Goal: Task Accomplishment & Management: Manage account settings

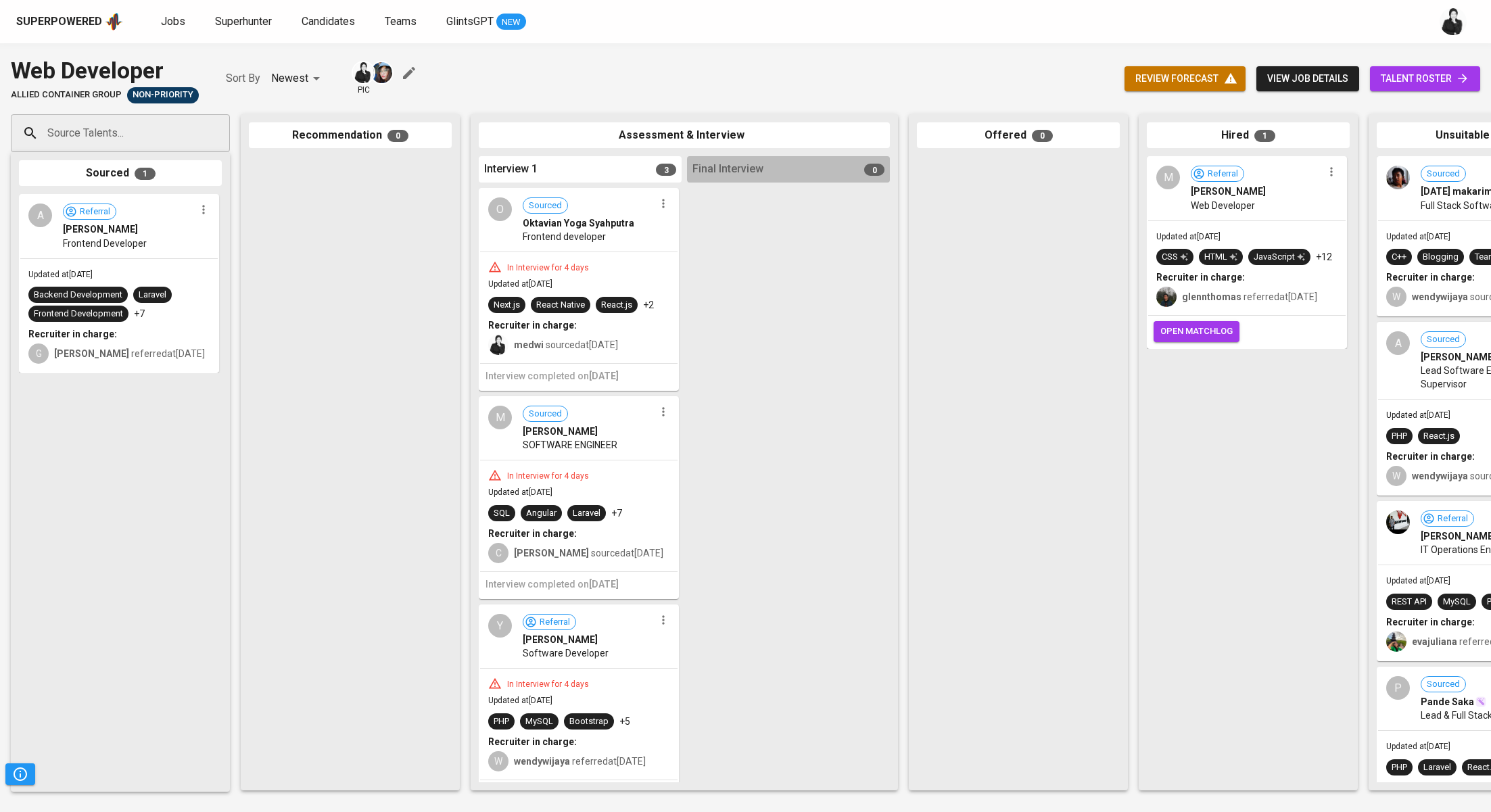
click at [1396, 79] on span "talent roster" at bounding box center [1425, 78] width 89 height 17
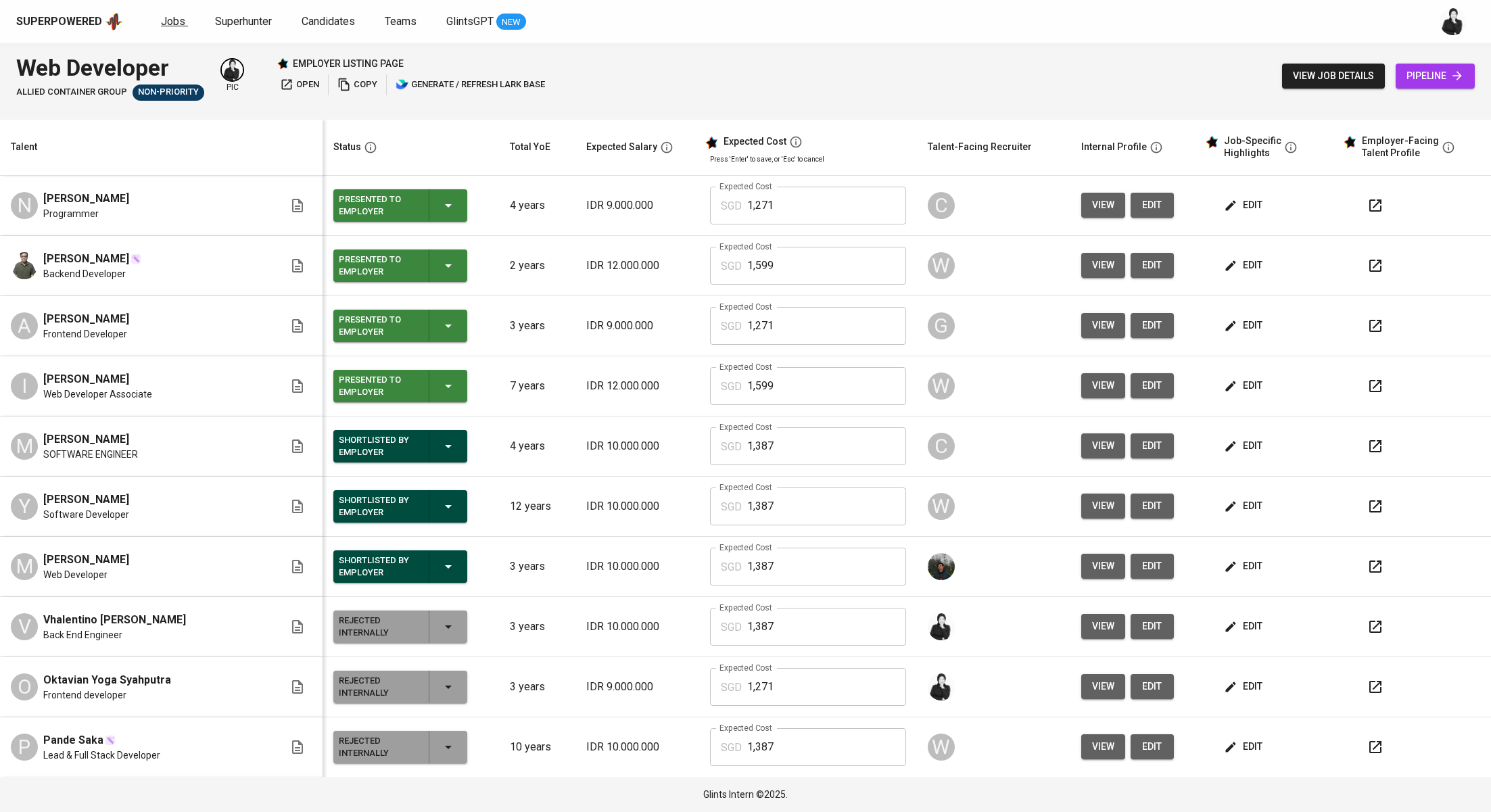
click at [162, 15] on span "Jobs" at bounding box center [173, 21] width 24 height 13
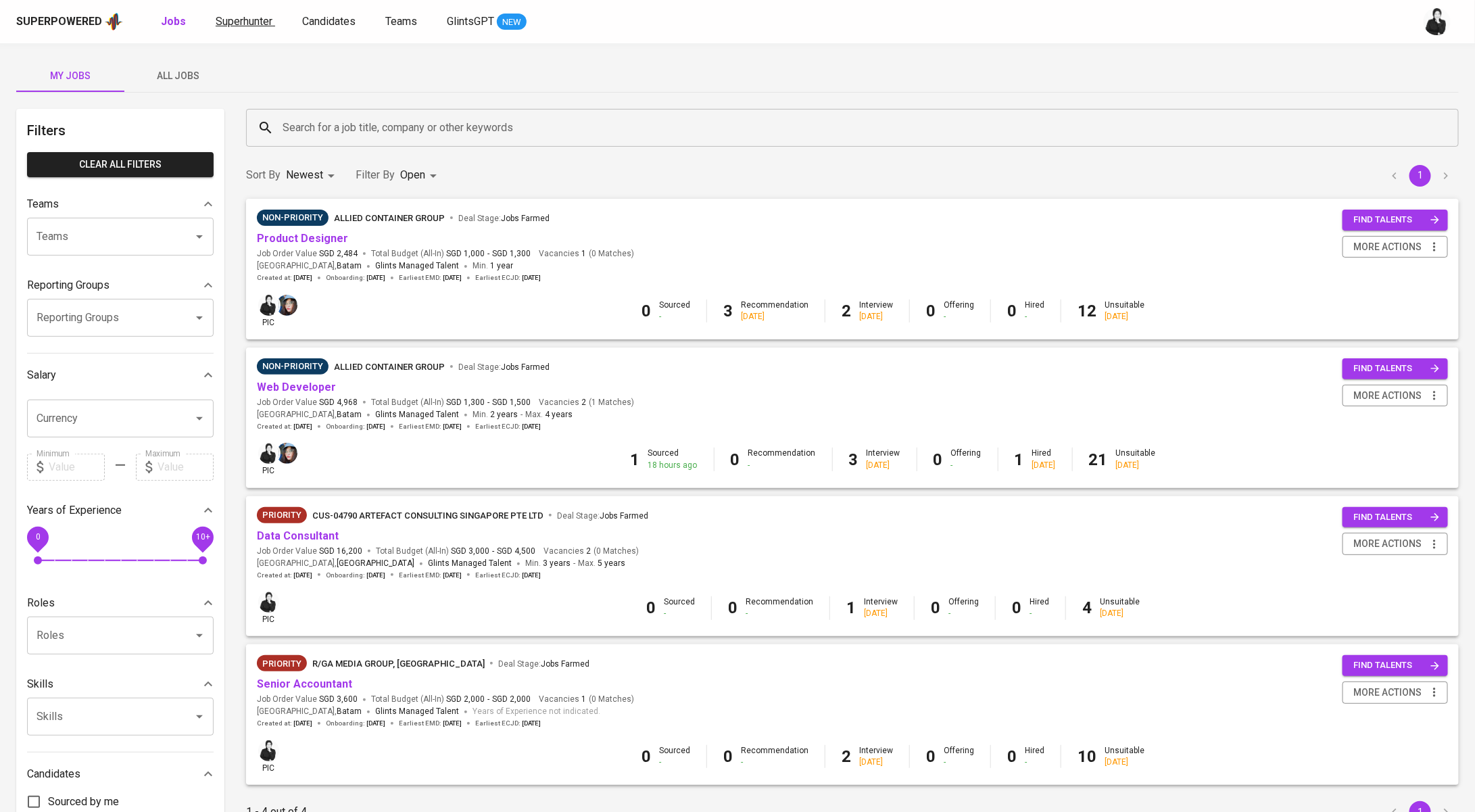
click at [240, 18] on span "Superhunter" at bounding box center [244, 21] width 57 height 13
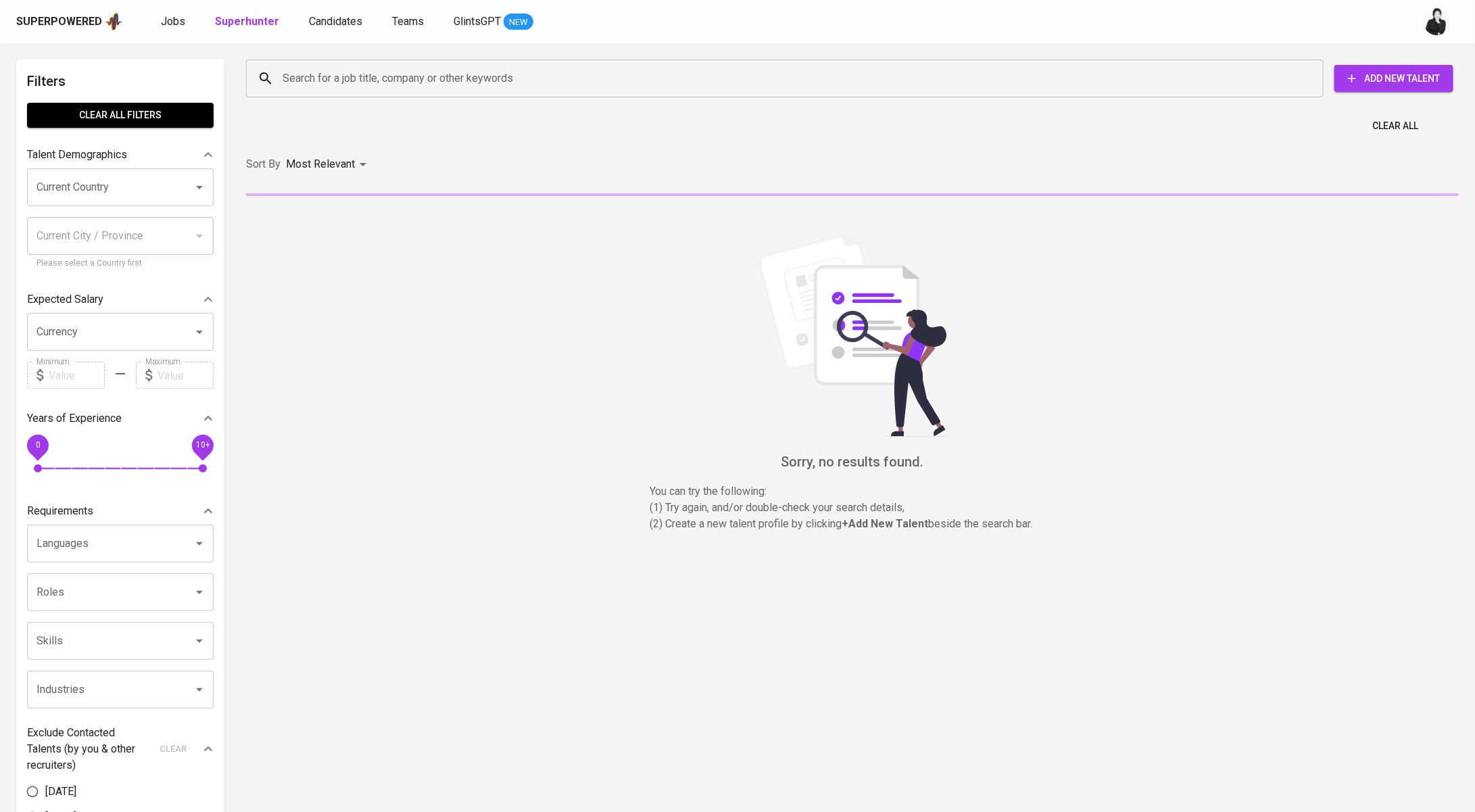
click at [539, 83] on input "Search for a job title, company or other keywords" at bounding box center [789, 78] width 1018 height 26
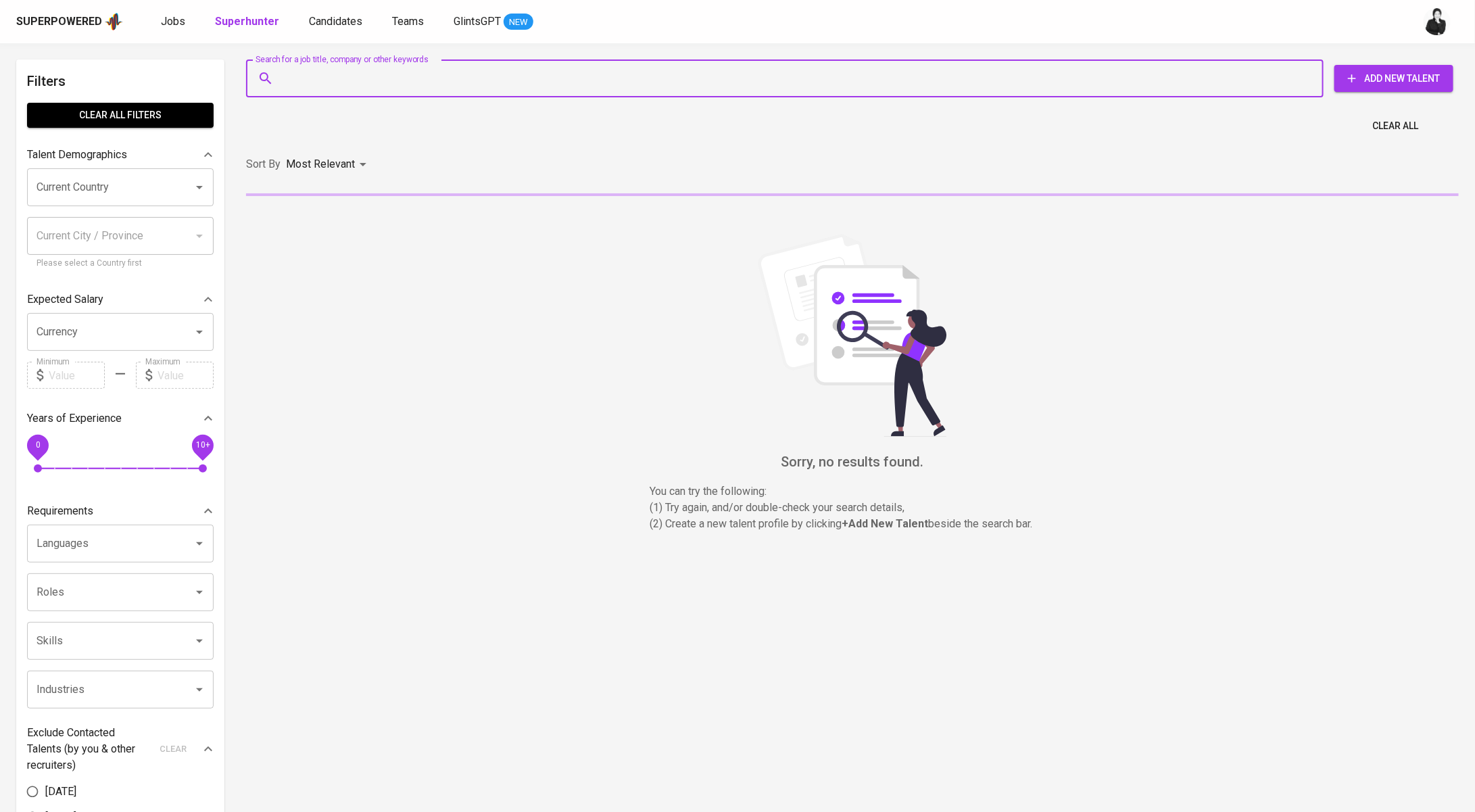
paste input "[EMAIL_ADDRESS][DOMAIN_NAME]"
type input "[EMAIL_ADDRESS][DOMAIN_NAME]"
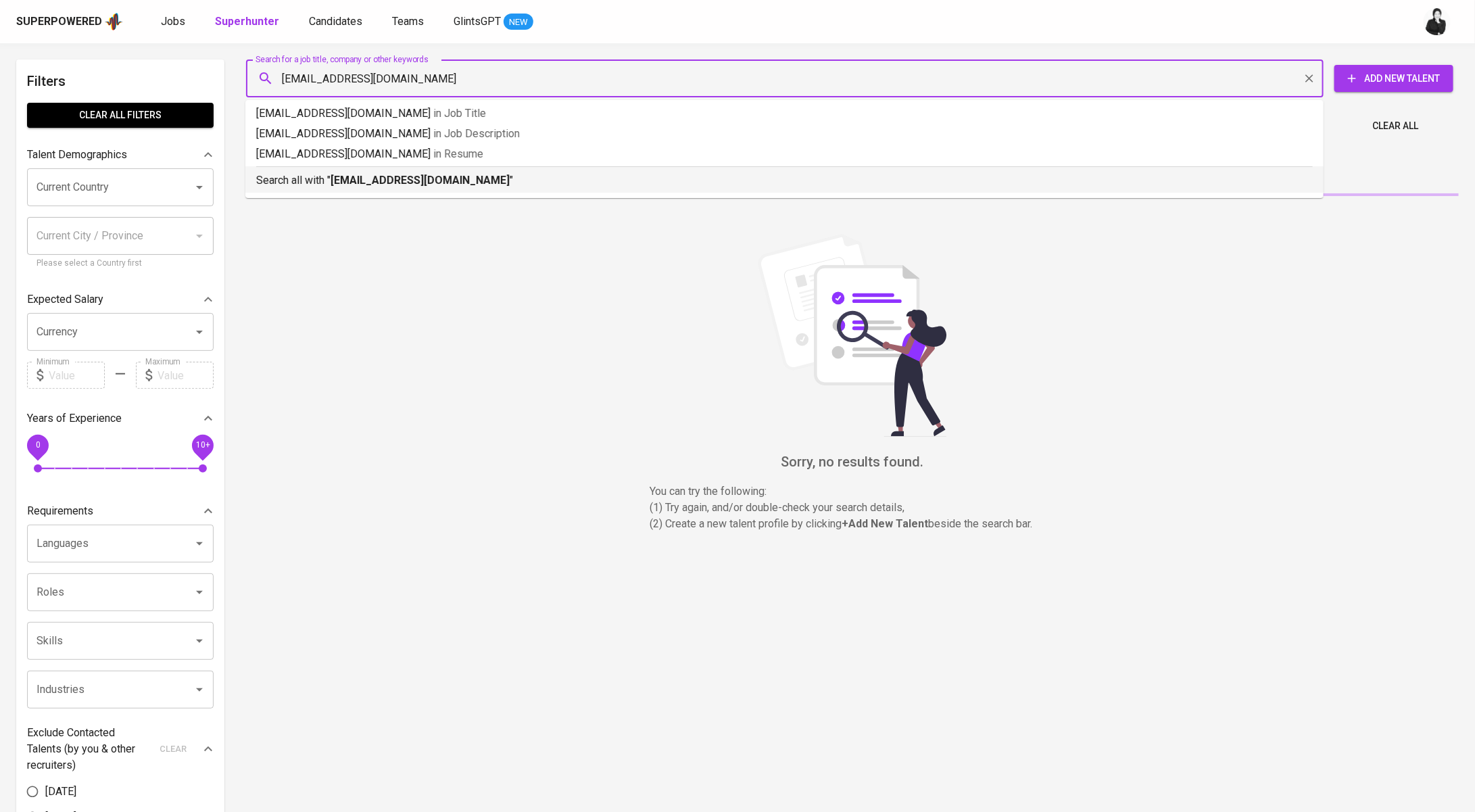
click at [521, 176] on p "Search all with " [EMAIL_ADDRESS][DOMAIN_NAME] "" at bounding box center [785, 180] width 1057 height 16
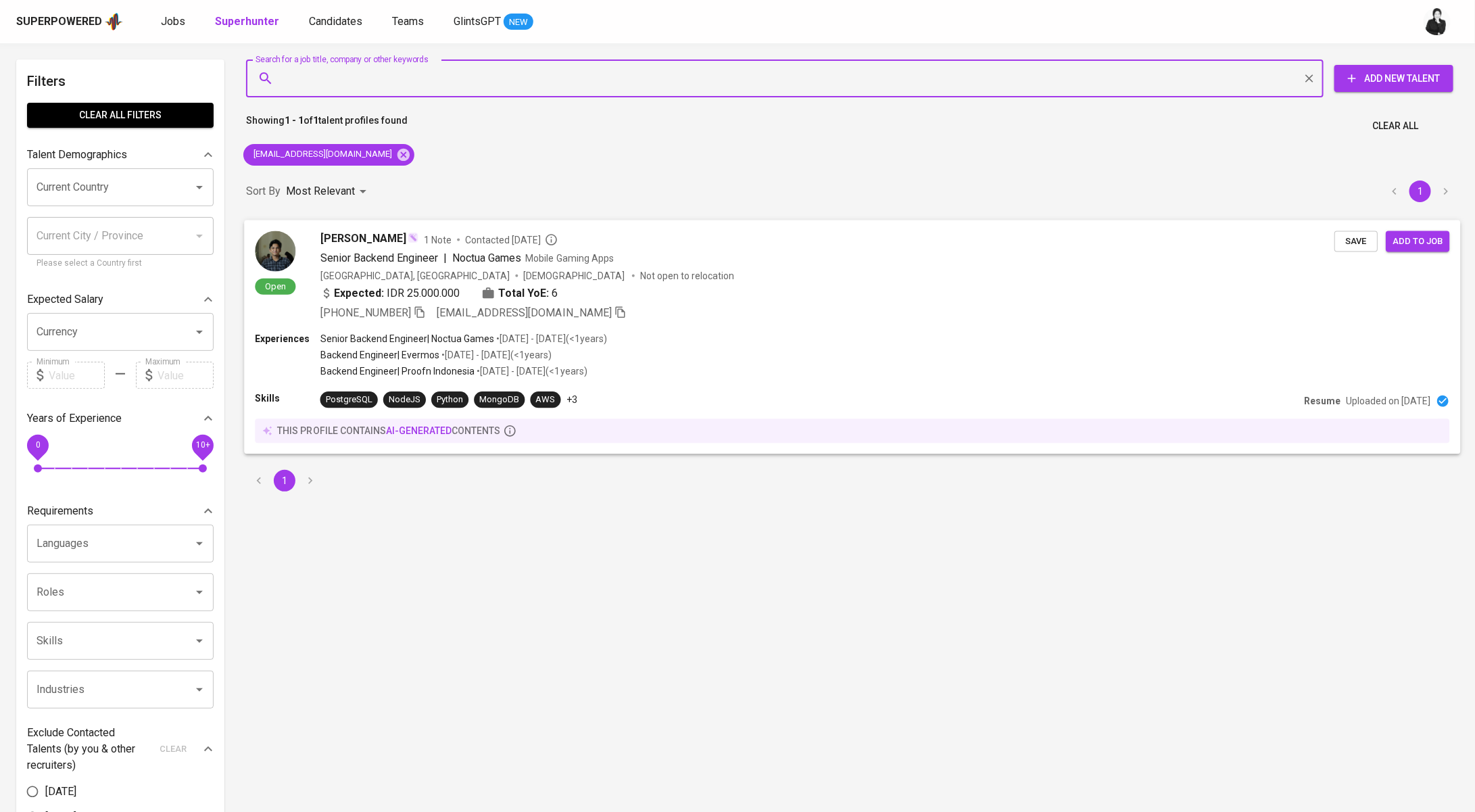
click at [481, 246] on div "[PERSON_NAME] 1 Note Contacted [DATE]" at bounding box center [828, 238] width 1014 height 16
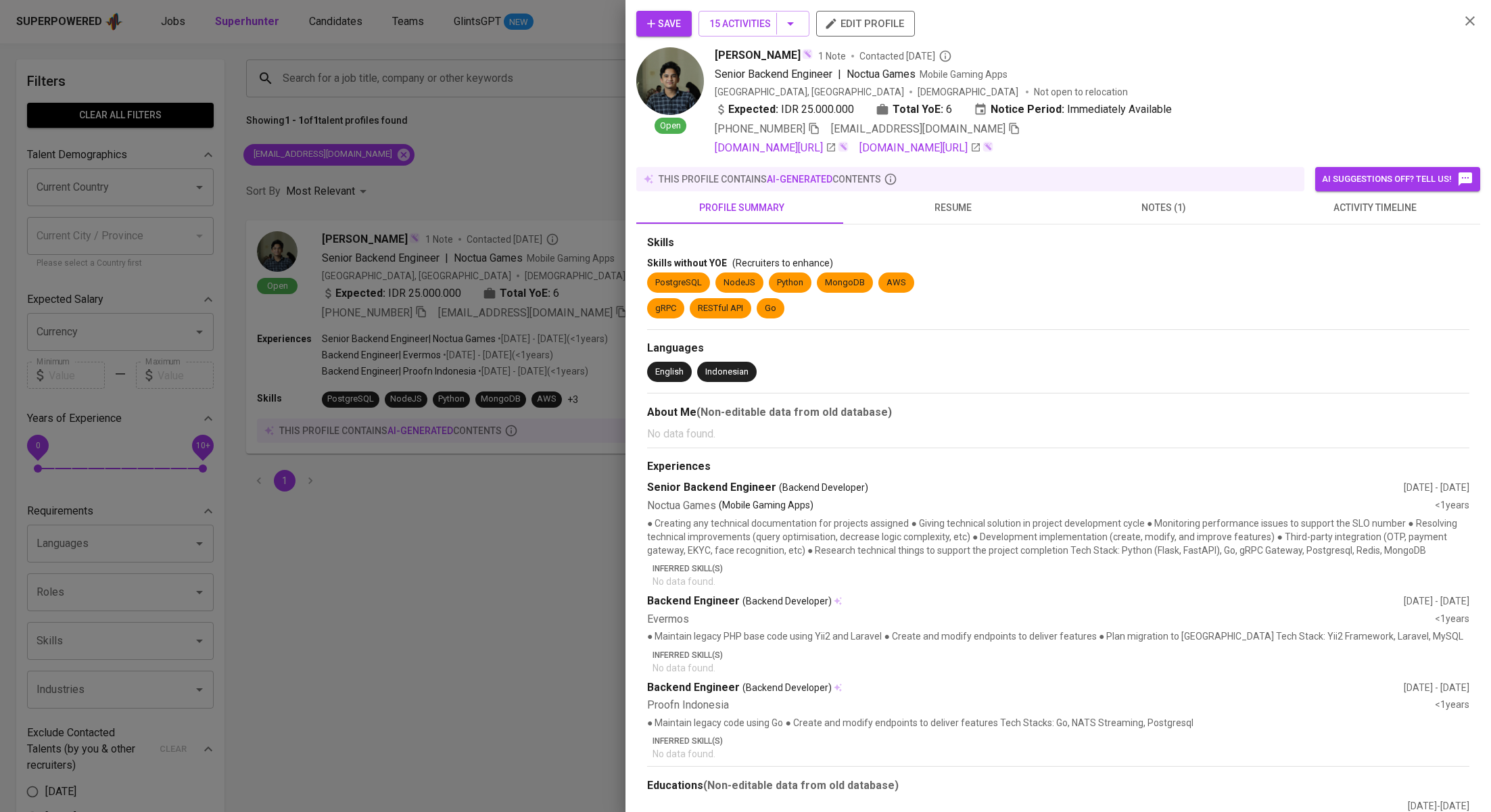
click at [1384, 218] on button "activity timeline" at bounding box center [1374, 208] width 211 height 32
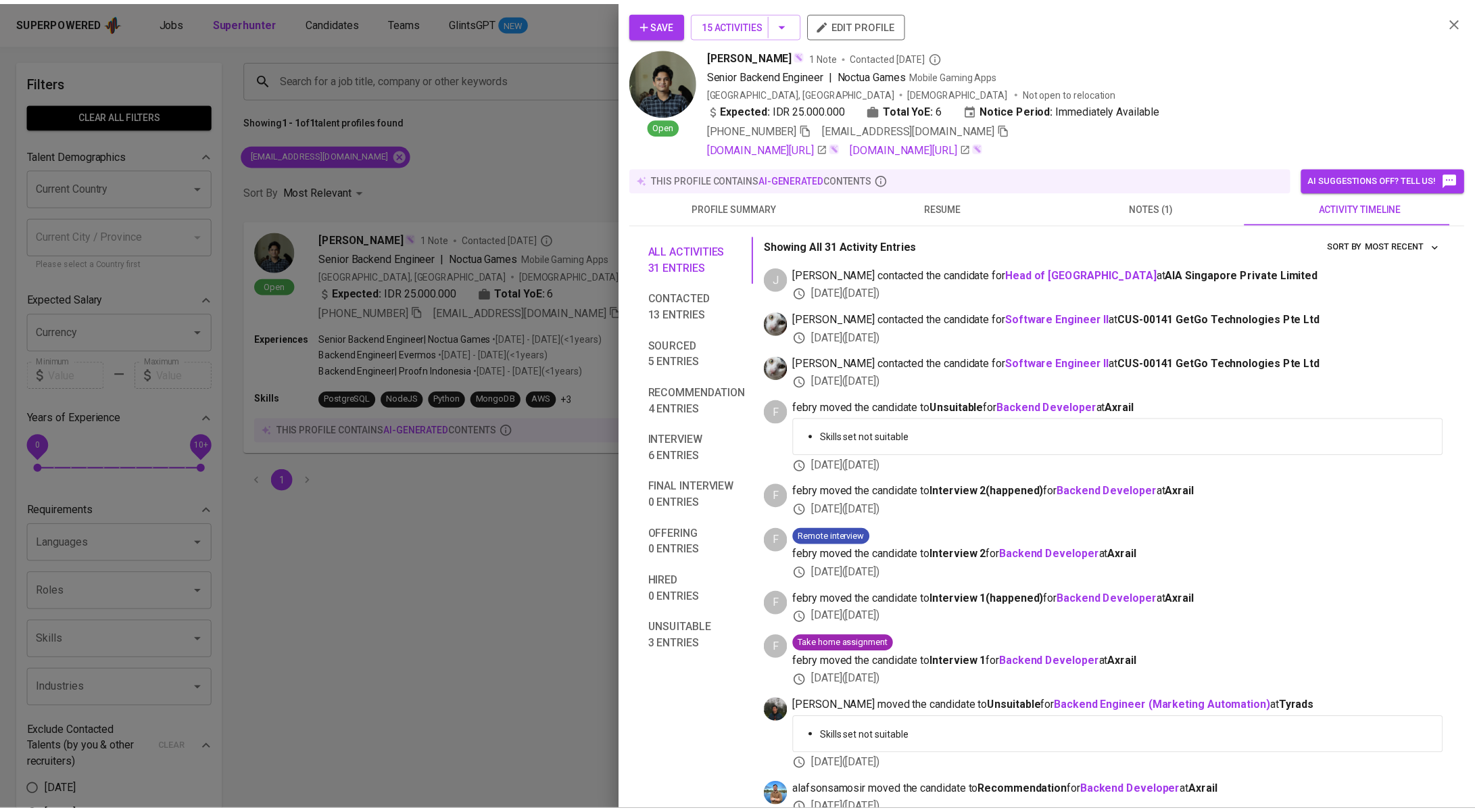
scroll to position [47, 0]
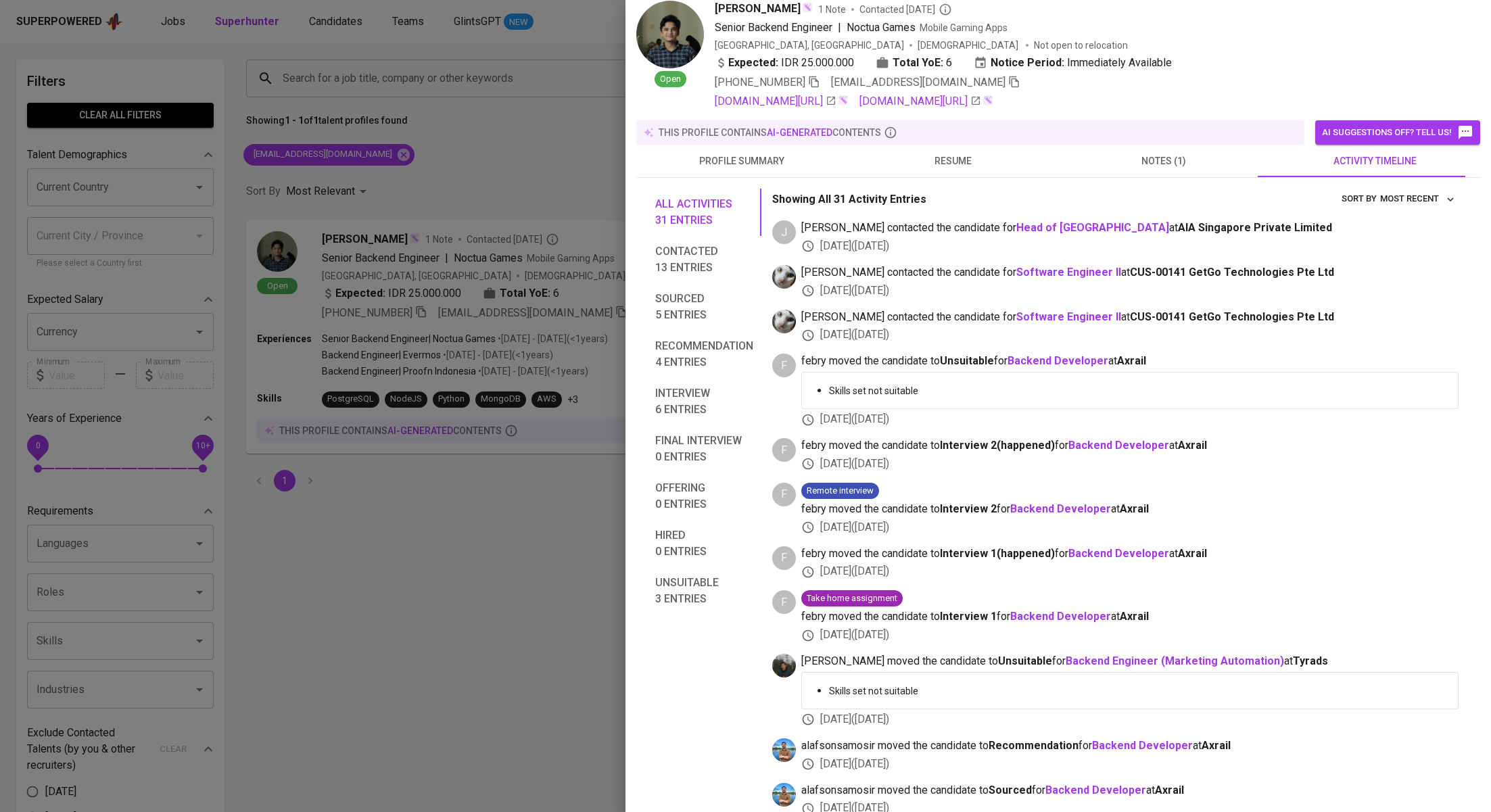
click at [501, 187] on div at bounding box center [745, 406] width 1491 height 812
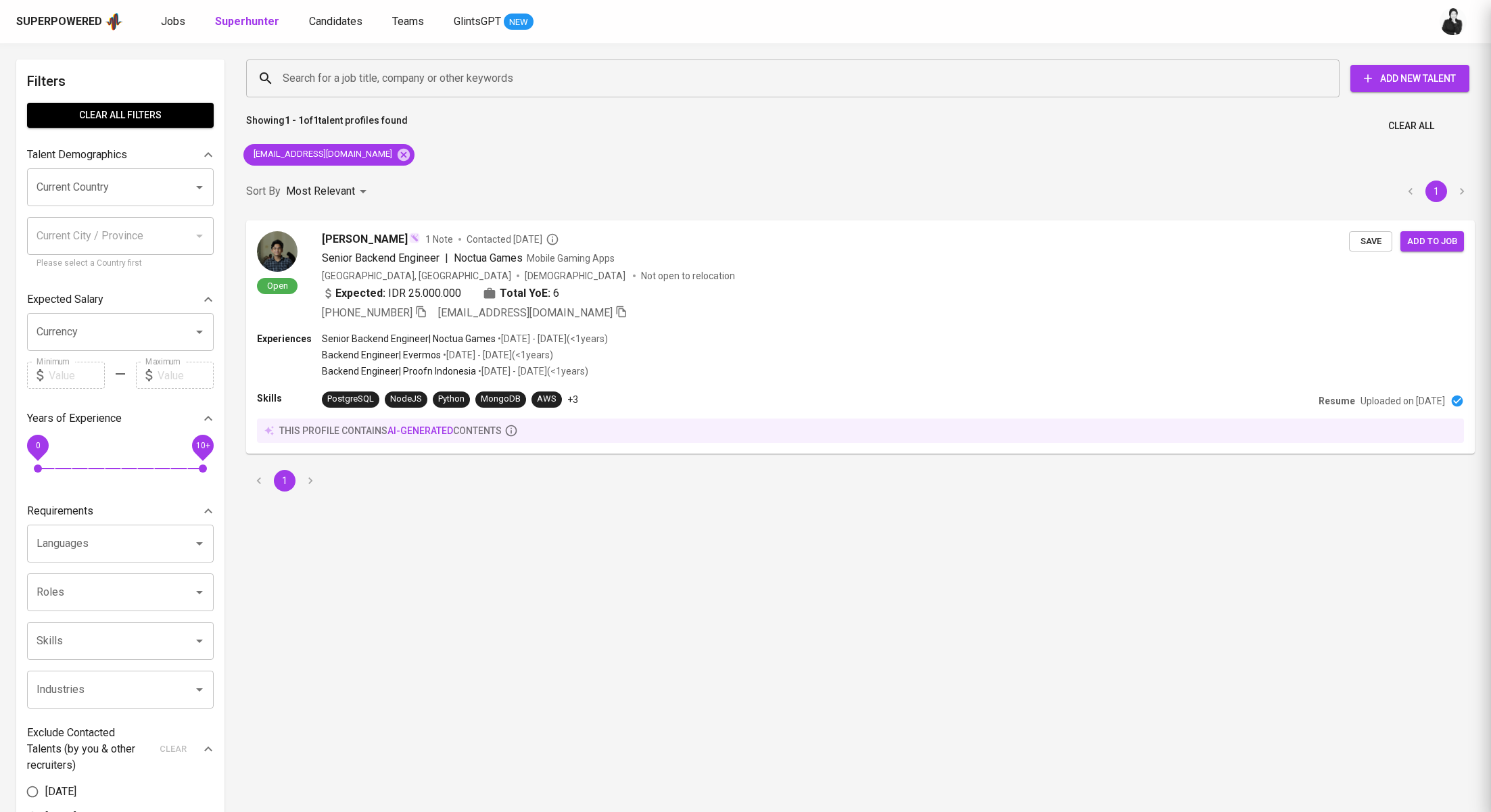
scroll to position [0, 0]
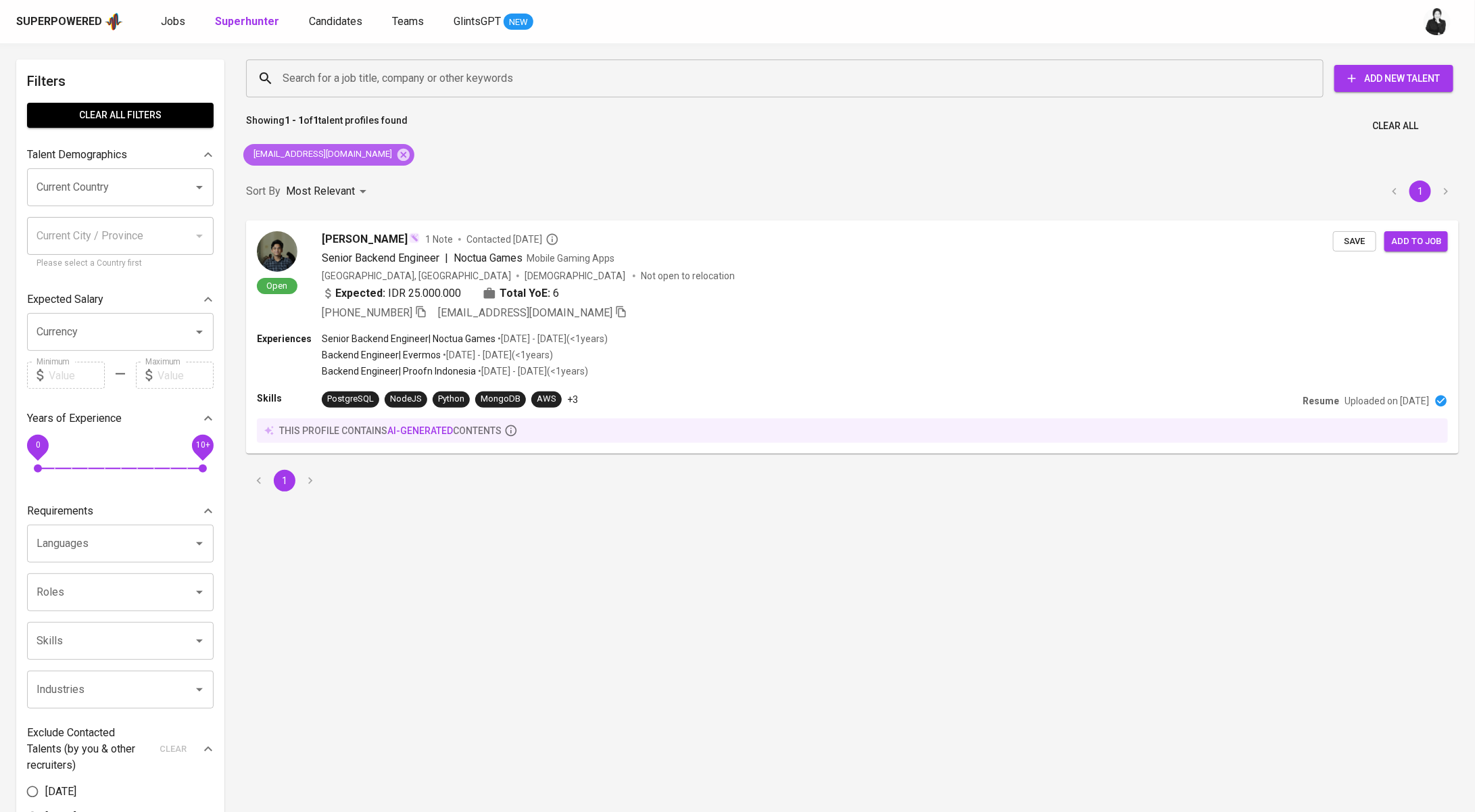
click at [368, 162] on div "[EMAIL_ADDRESS][DOMAIN_NAME]" at bounding box center [329, 154] width 171 height 22
click at [396, 153] on icon at bounding box center [403, 154] width 15 height 15
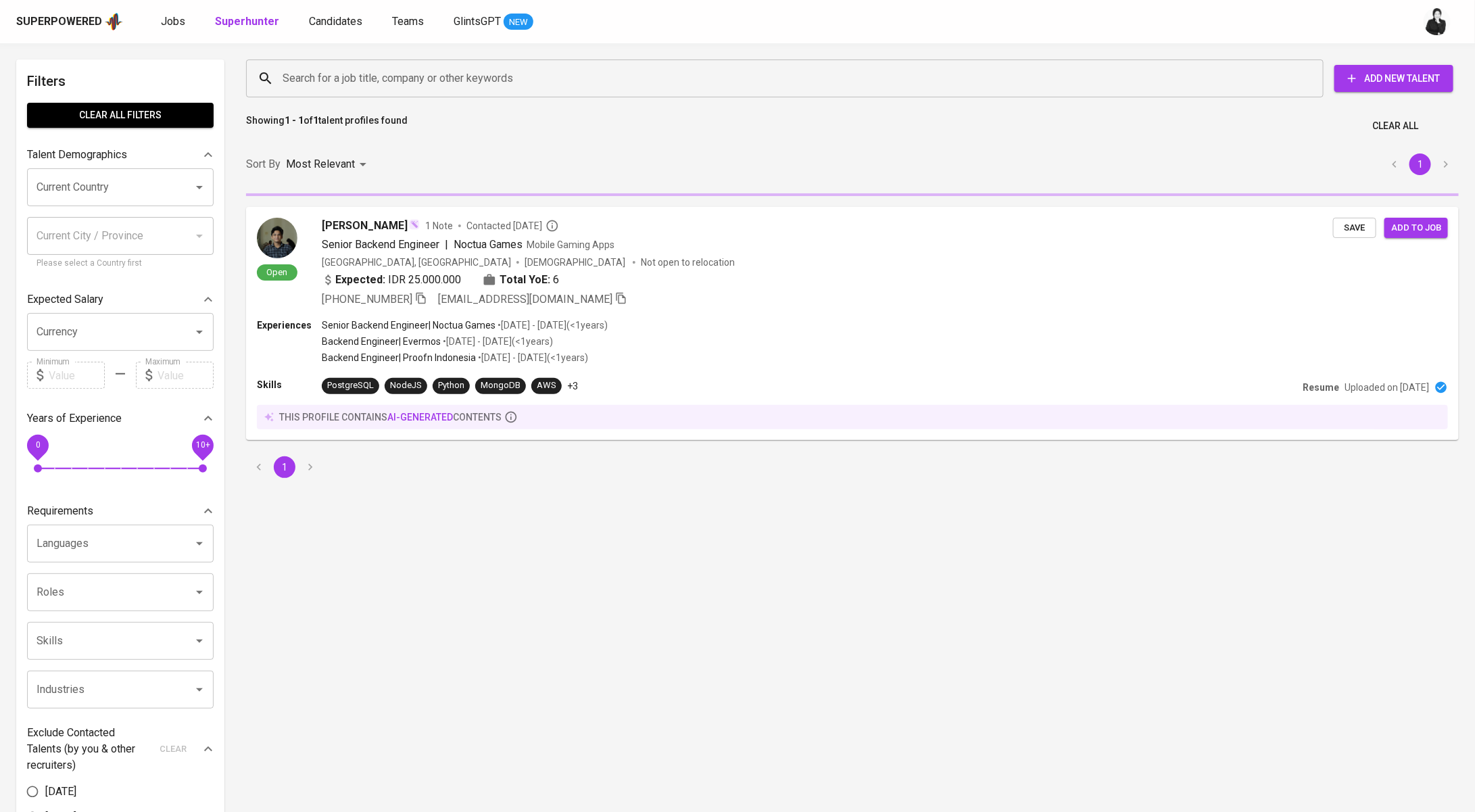
click at [442, 72] on input "Search for a job title, company or other keywords" at bounding box center [789, 78] width 1018 height 26
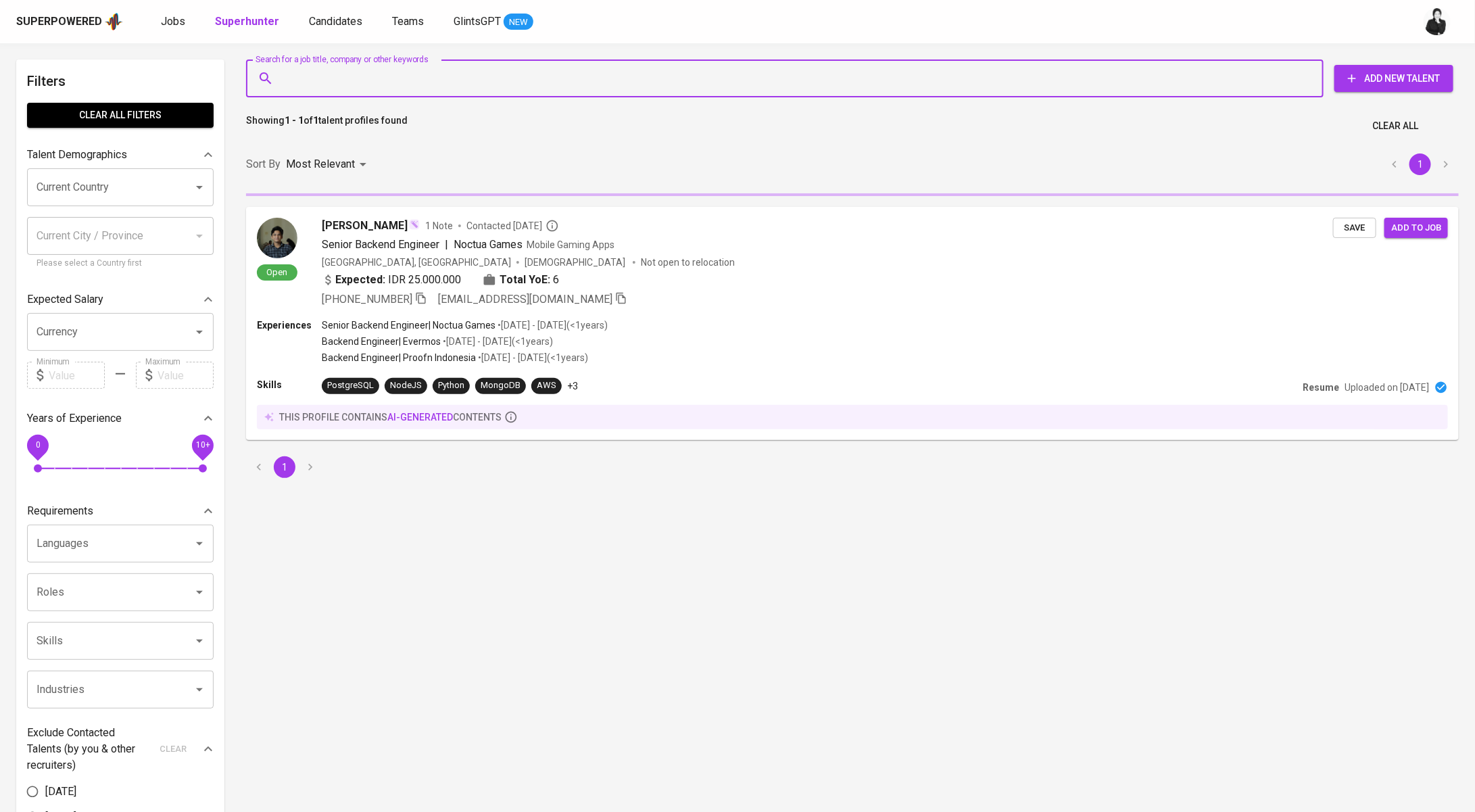
paste input "[EMAIL_ADDRESS][DOMAIN_NAME]"
type input "[EMAIL_ADDRESS][DOMAIN_NAME]"
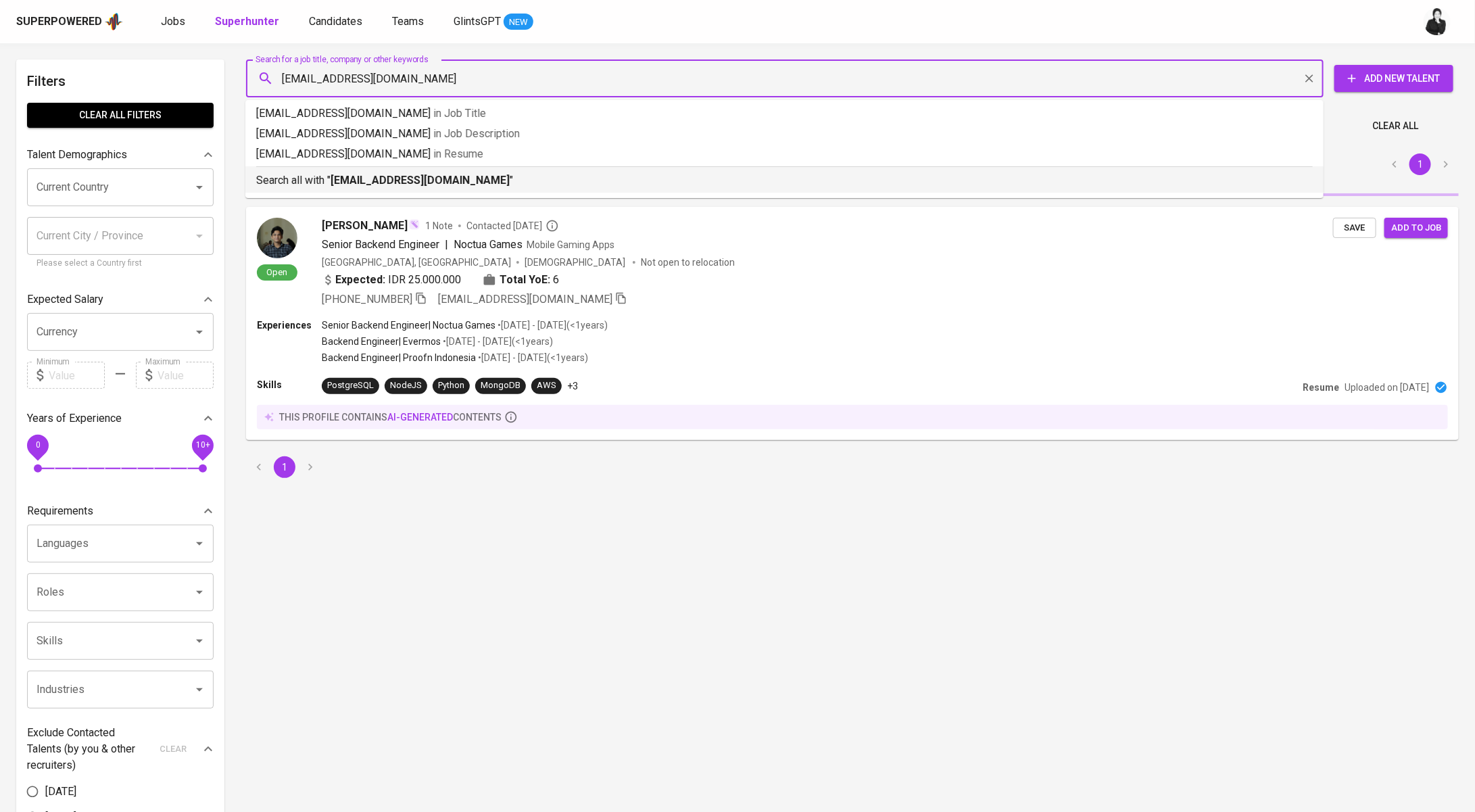
click at [428, 182] on b "[EMAIL_ADDRESS][DOMAIN_NAME]" at bounding box center [420, 180] width 179 height 13
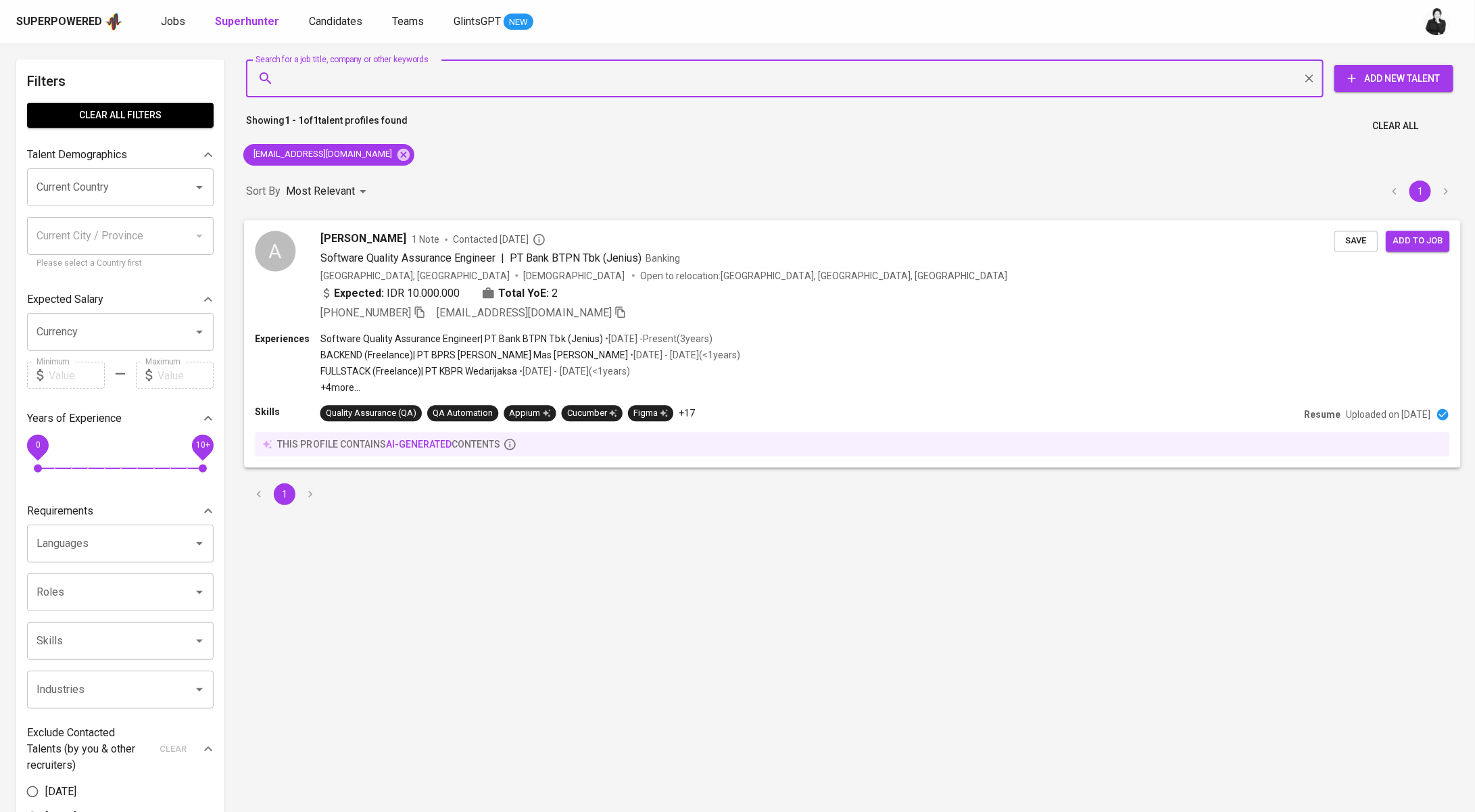
click at [428, 236] on span "1 Note" at bounding box center [425, 239] width 27 height 14
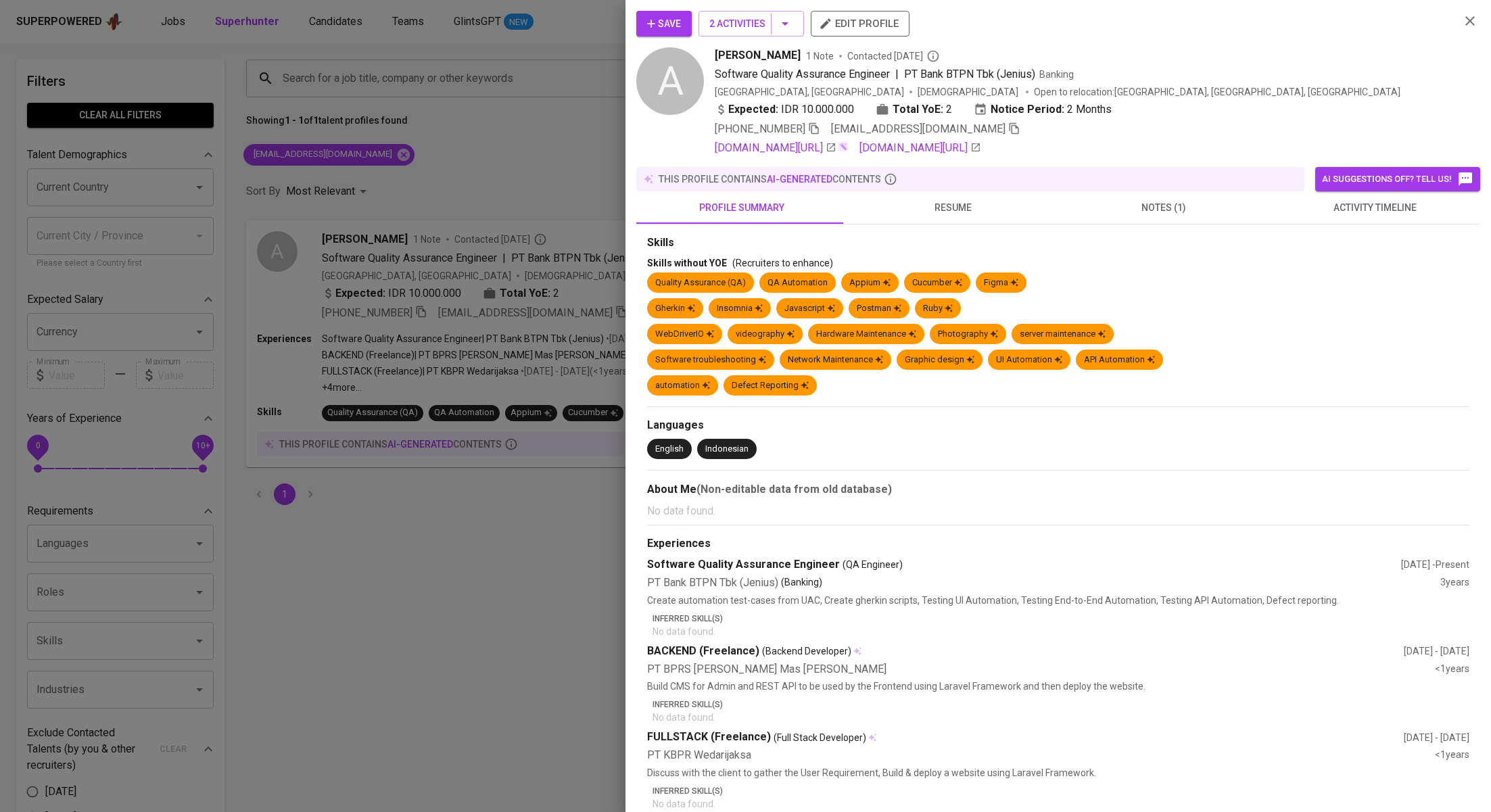
click at [1378, 195] on button "activity timeline" at bounding box center [1374, 208] width 211 height 32
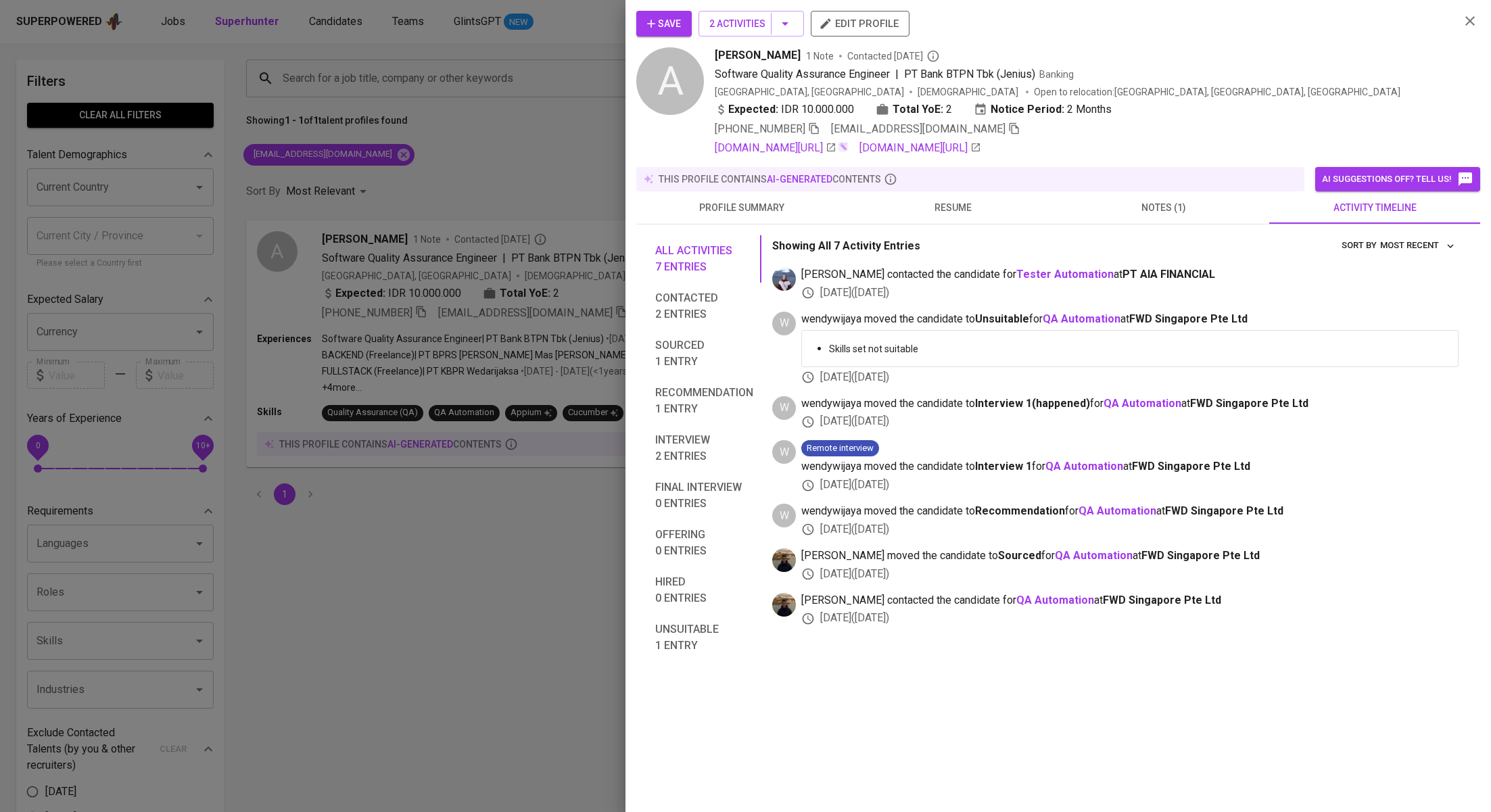
click at [531, 171] on div at bounding box center [745, 406] width 1491 height 812
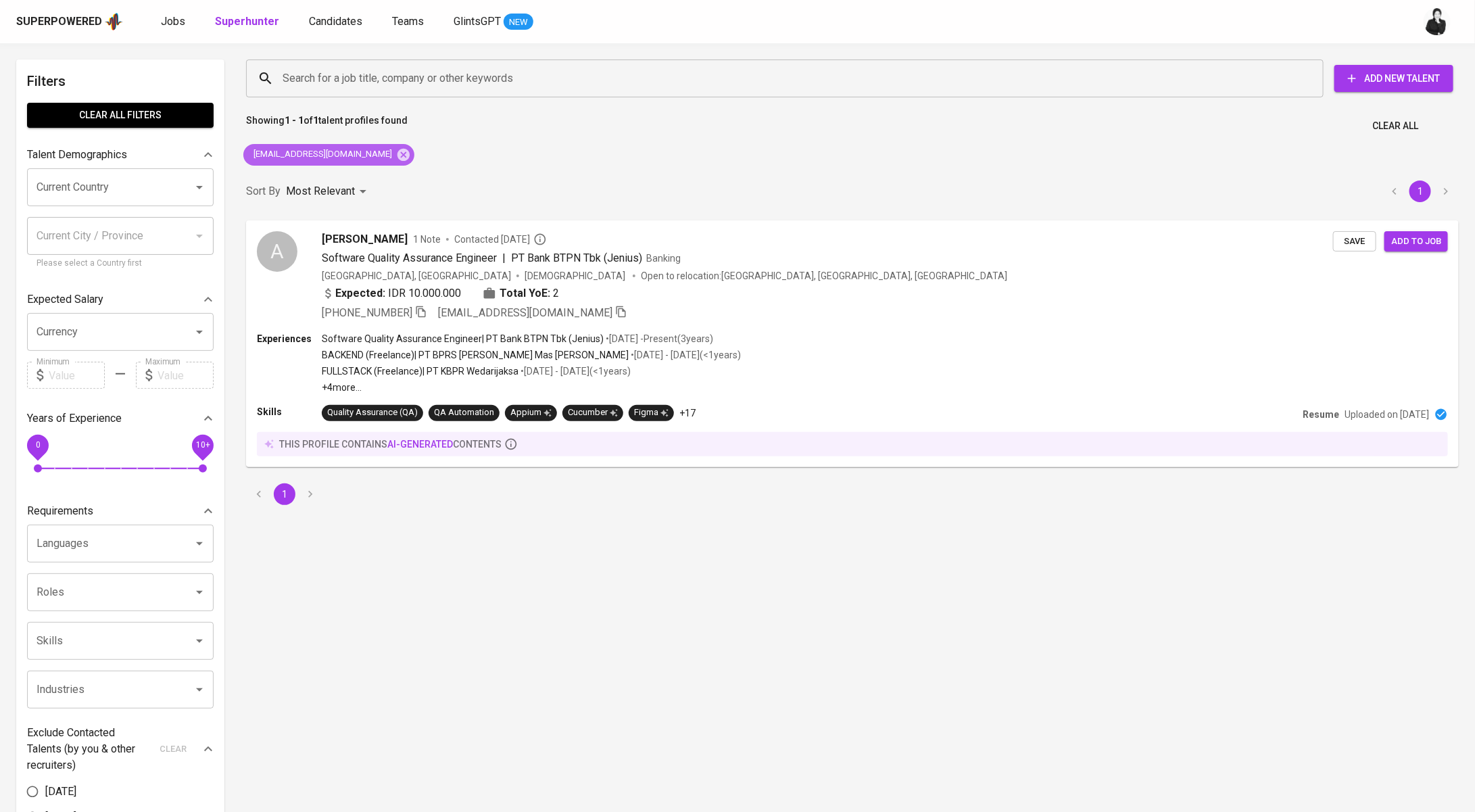
click at [364, 151] on div "[EMAIL_ADDRESS][DOMAIN_NAME]" at bounding box center [329, 154] width 171 height 22
click at [396, 155] on icon at bounding box center [403, 154] width 15 height 15
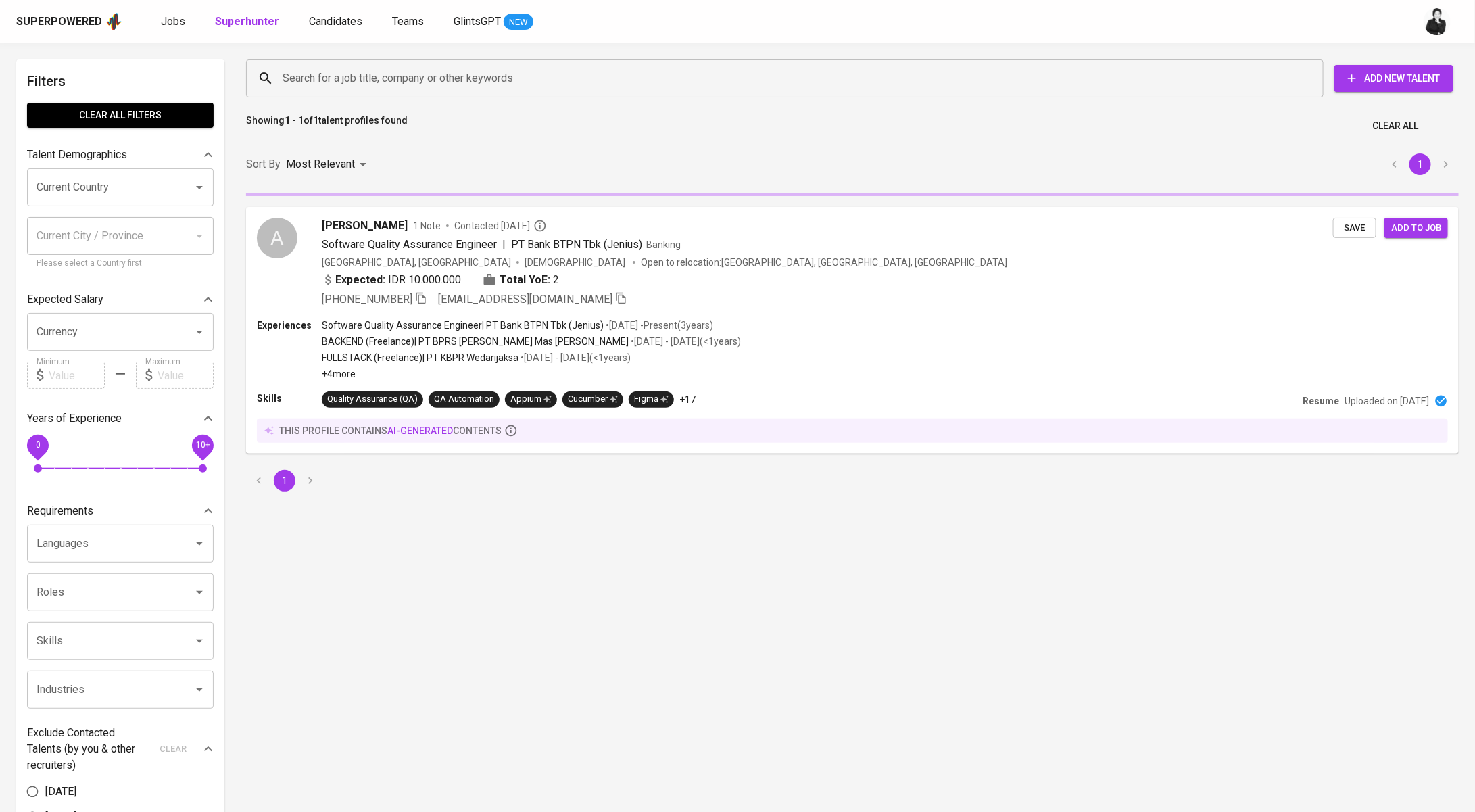
click at [424, 79] on input "Search for a job title, company or other keywords" at bounding box center [789, 78] width 1018 height 26
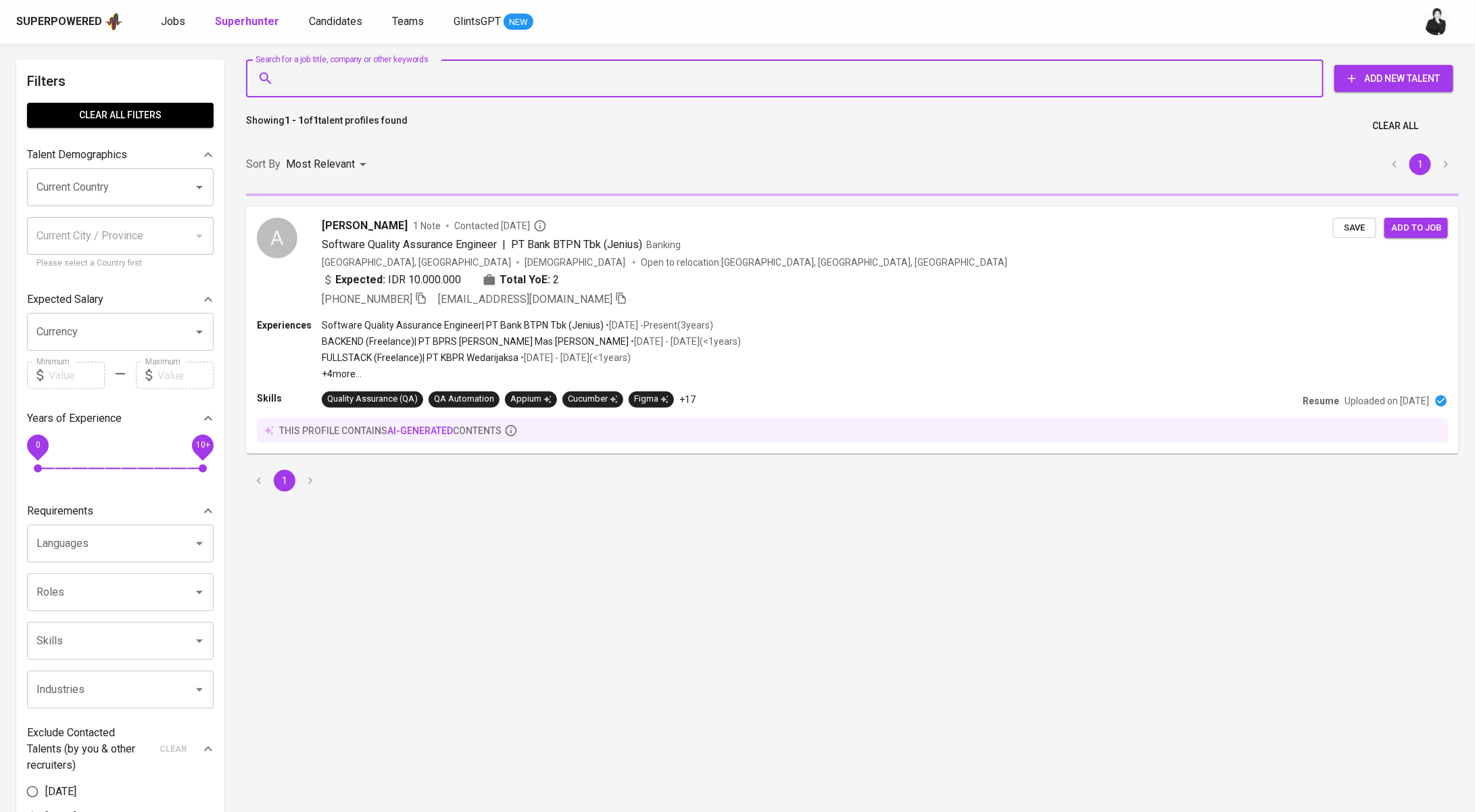
paste input "Andreas Syahputra [EMAIL_ADDRESS][DOMAIN_NAME]"
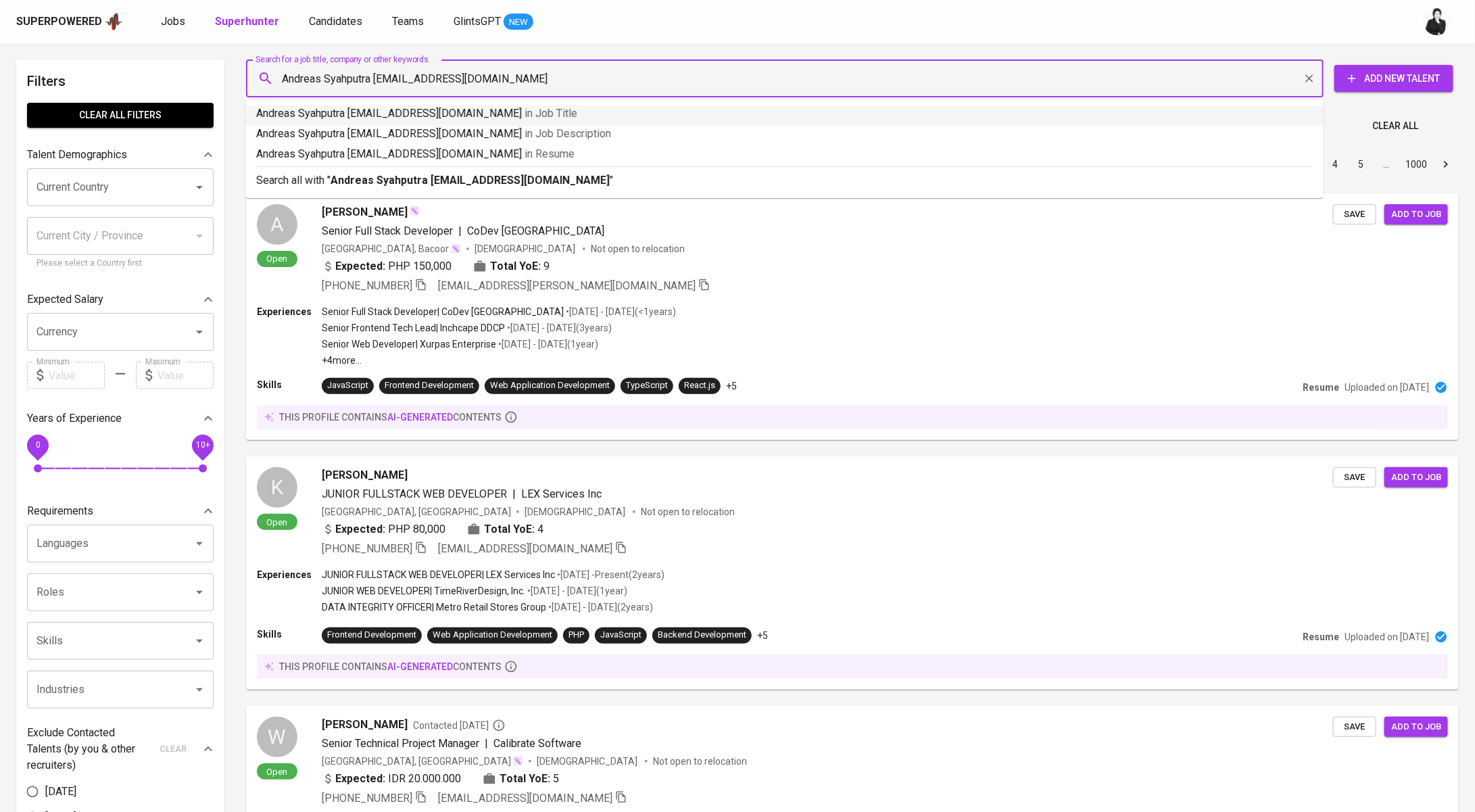
drag, startPoint x: 377, startPoint y: 81, endPoint x: 180, endPoint y: 69, distance: 197.4
type input "[EMAIL_ADDRESS][DOMAIN_NAME]"
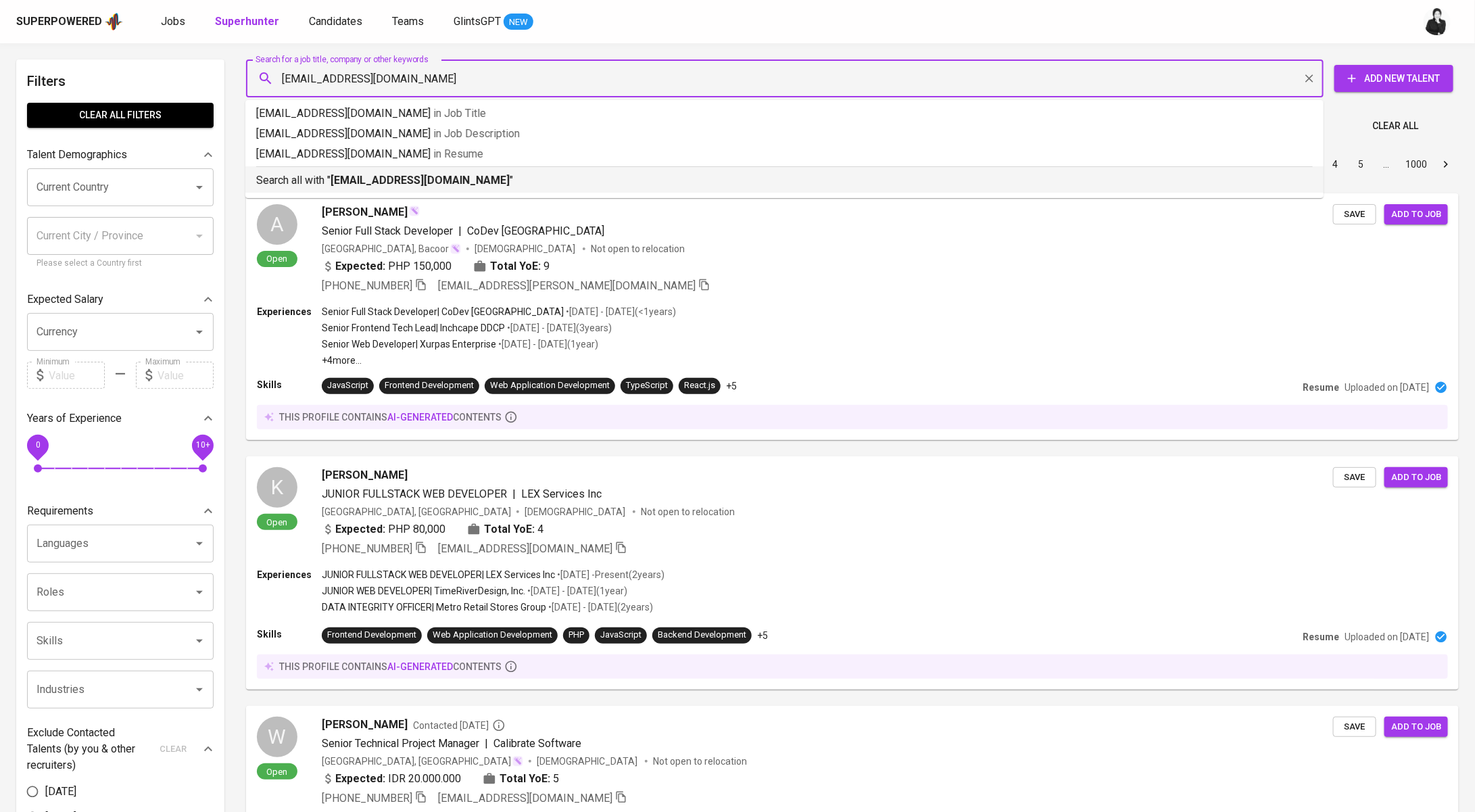
click at [365, 187] on p "Search all with " [EMAIL_ADDRESS][DOMAIN_NAME] "" at bounding box center [785, 180] width 1057 height 16
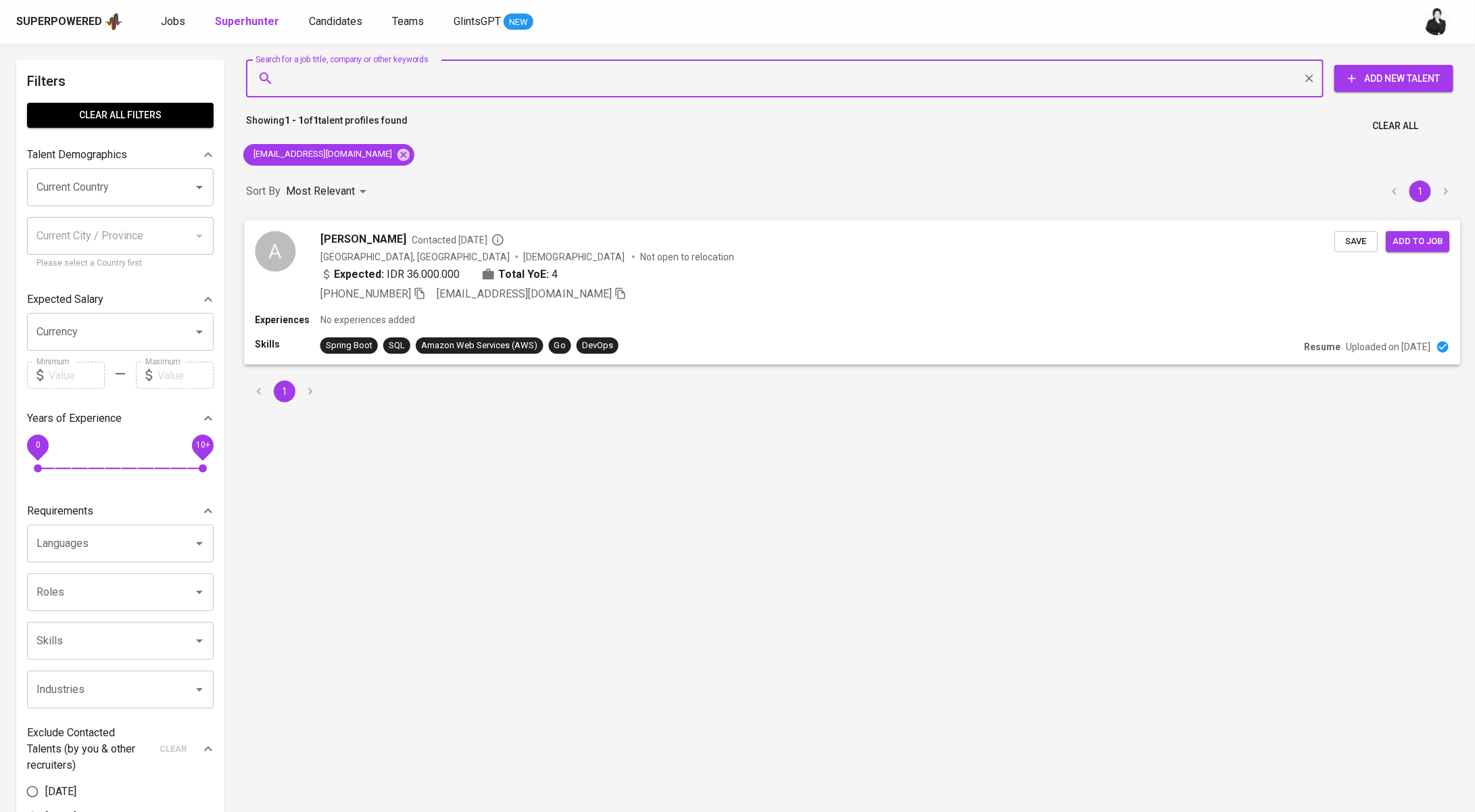
click at [380, 238] on span "[PERSON_NAME]" at bounding box center [364, 238] width 86 height 16
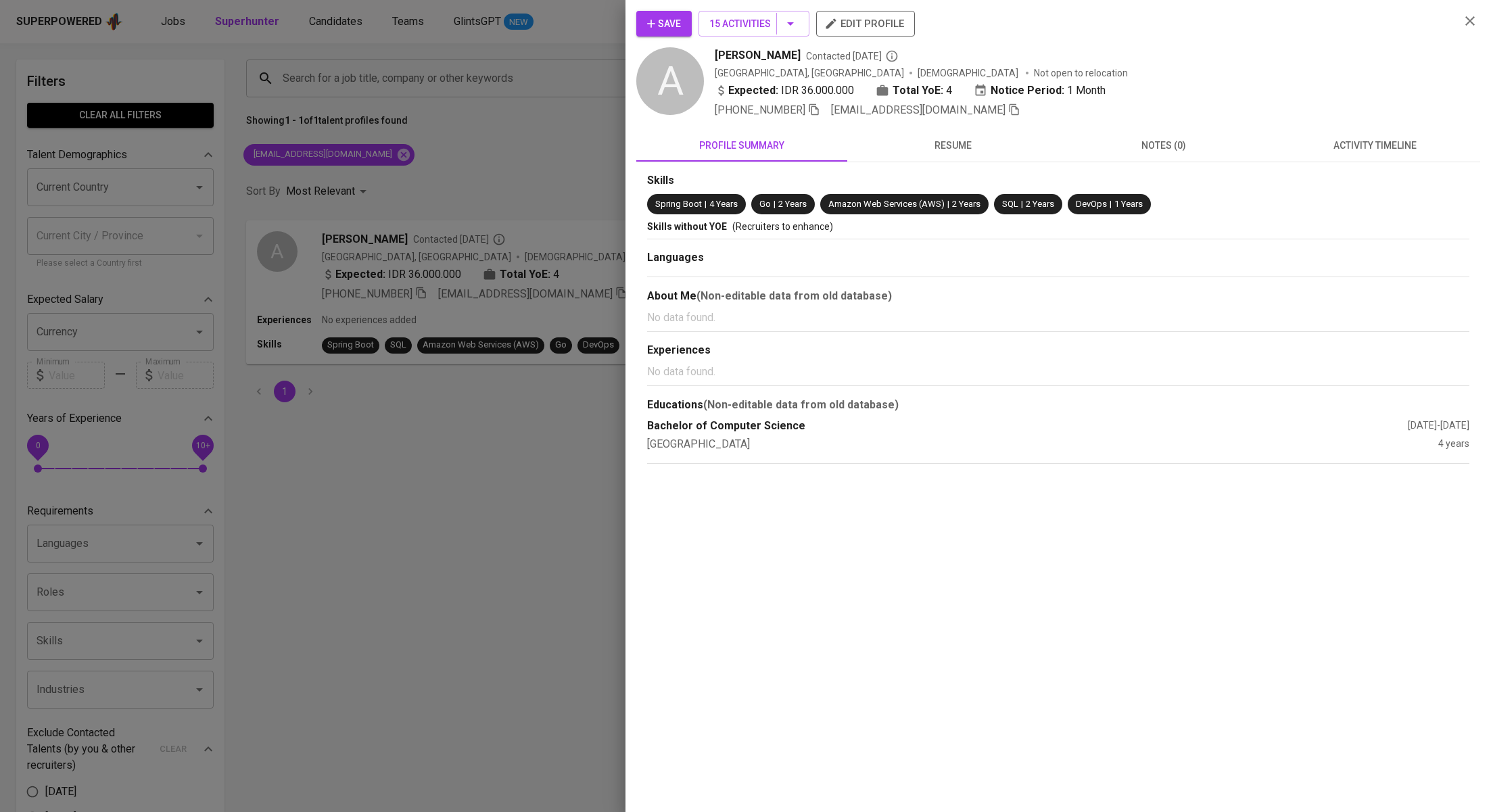
click at [1387, 147] on span "activity timeline" at bounding box center [1374, 145] width 195 height 17
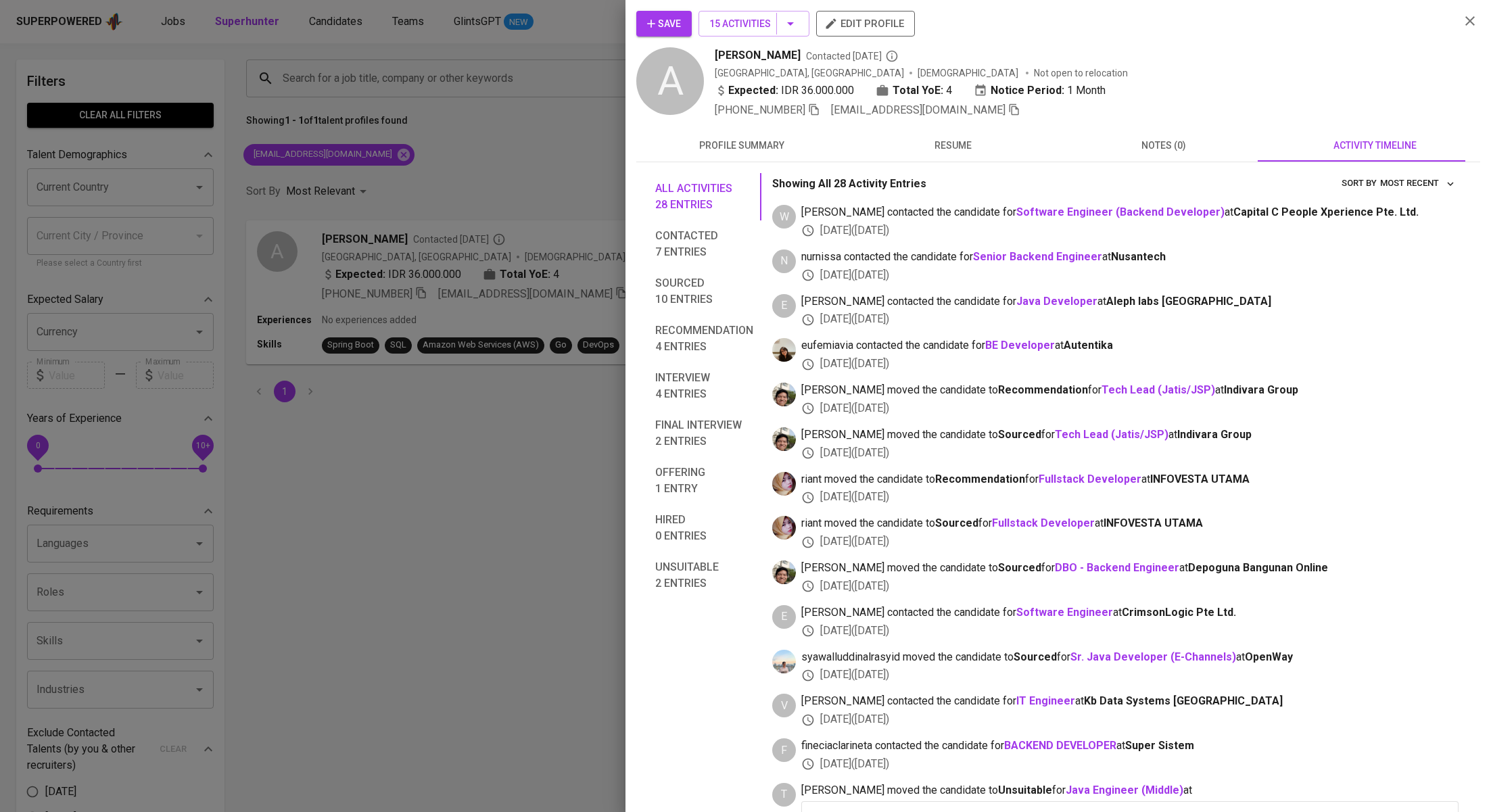
click at [675, 27] on span "Save" at bounding box center [664, 23] width 34 height 17
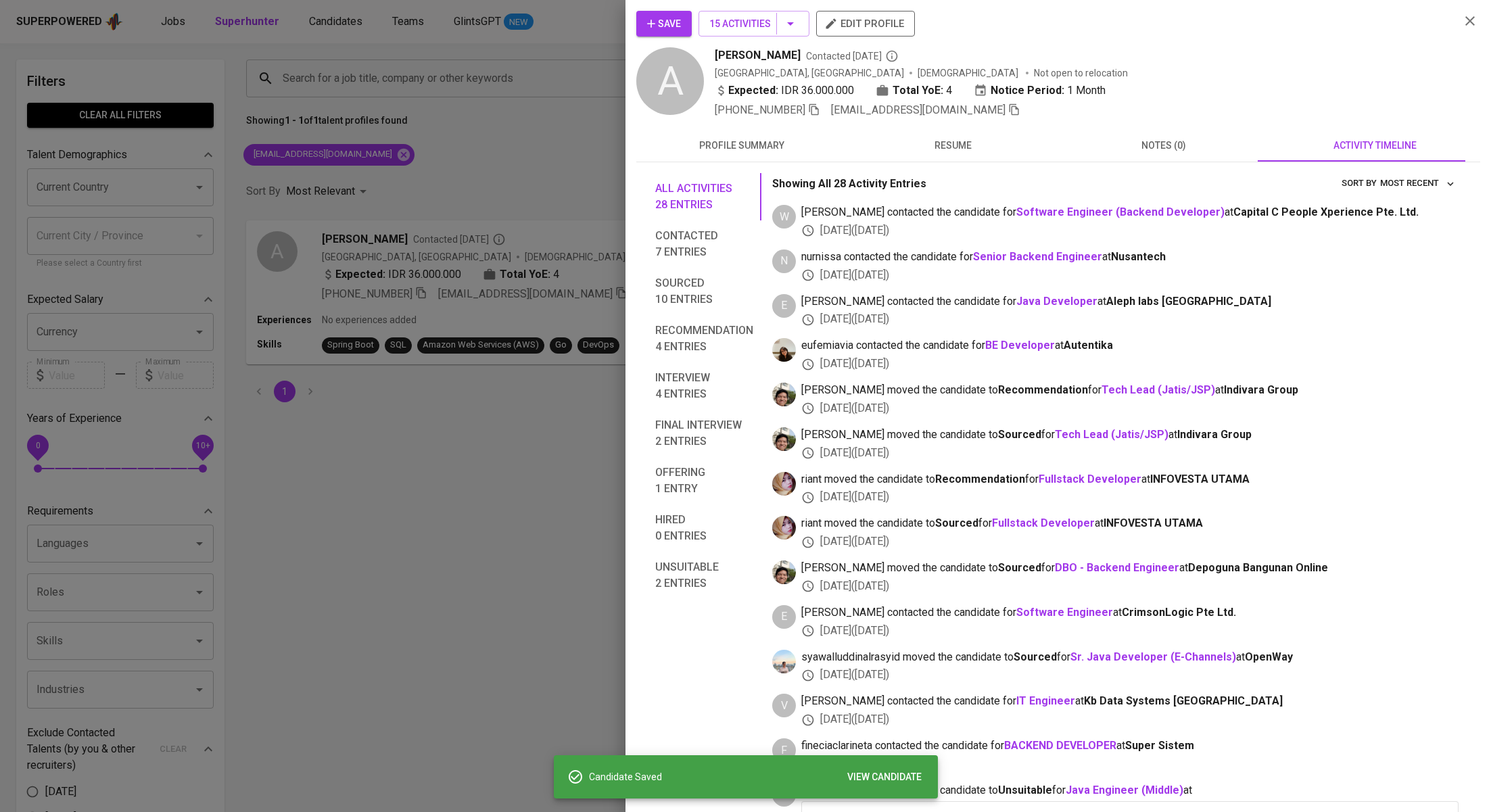
click at [470, 161] on div at bounding box center [745, 406] width 1491 height 812
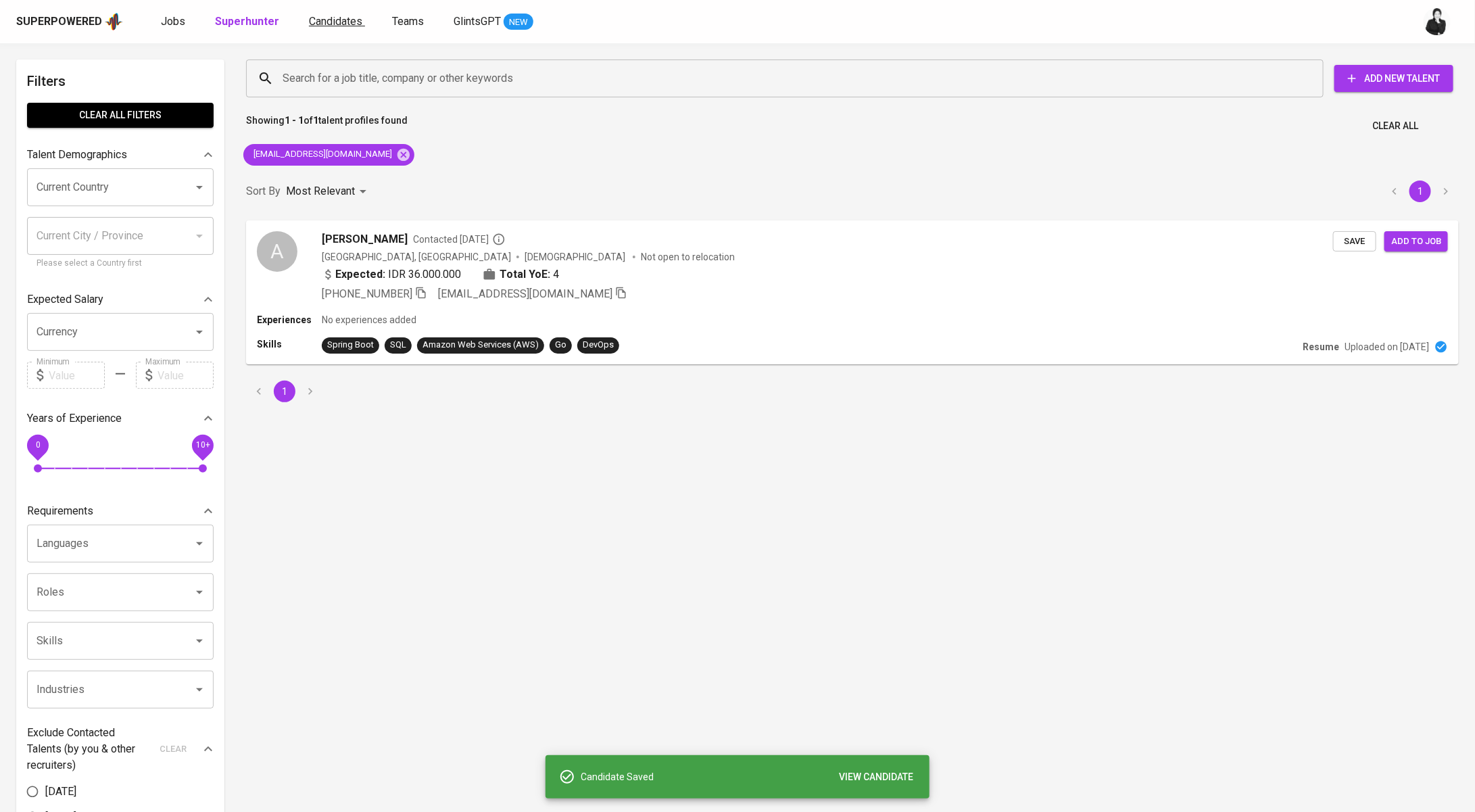
click at [341, 19] on span "Candidates" at bounding box center [335, 21] width 53 height 13
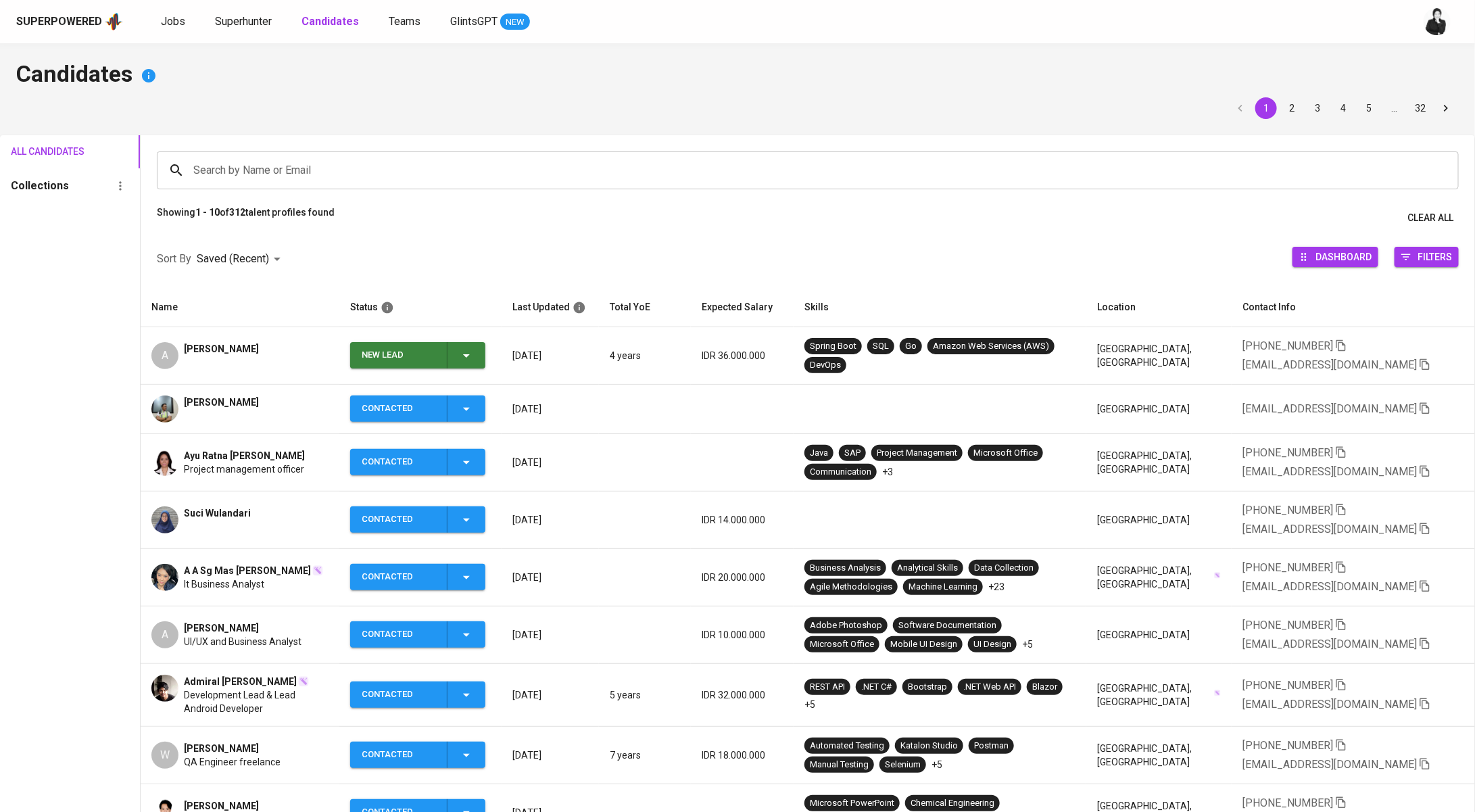
click at [465, 353] on icon "button" at bounding box center [466, 356] width 16 height 16
click at [421, 410] on li "Contacted" at bounding box center [422, 412] width 135 height 24
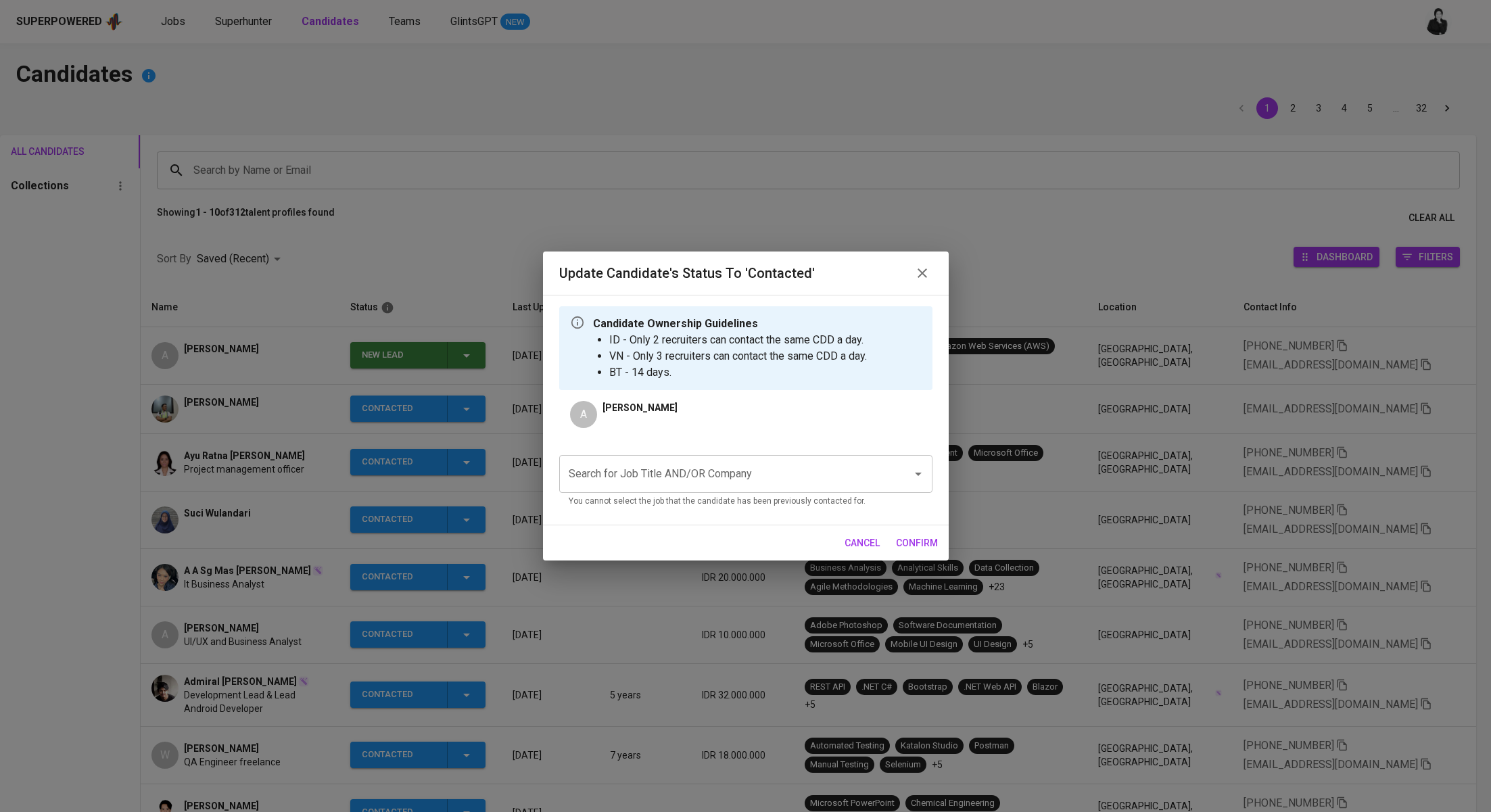
click at [809, 470] on input "Search for Job Title AND/OR Company" at bounding box center [727, 474] width 323 height 26
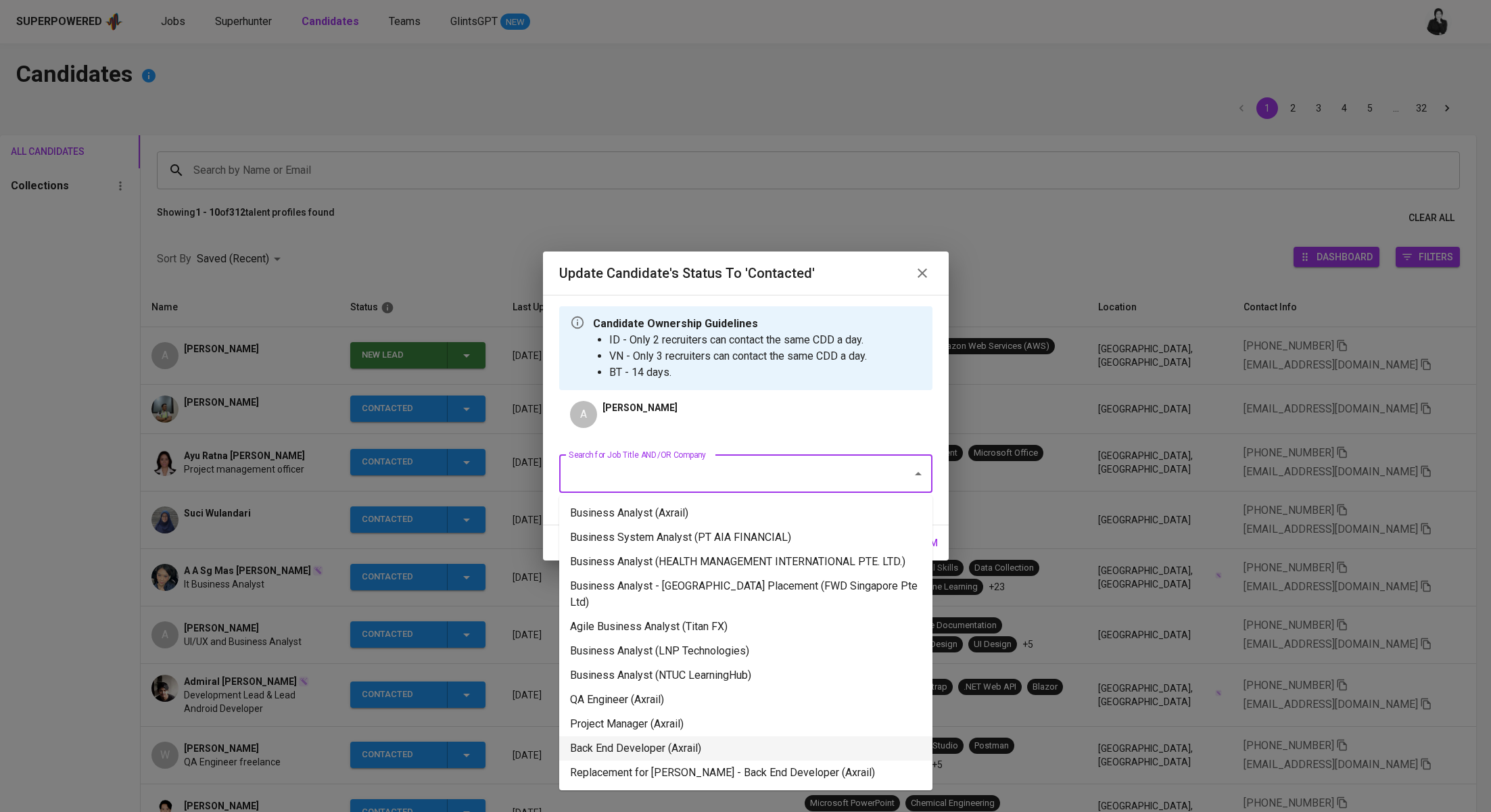
click at [711, 736] on li "Back End Developer (Axrail)" at bounding box center [746, 748] width 373 height 24
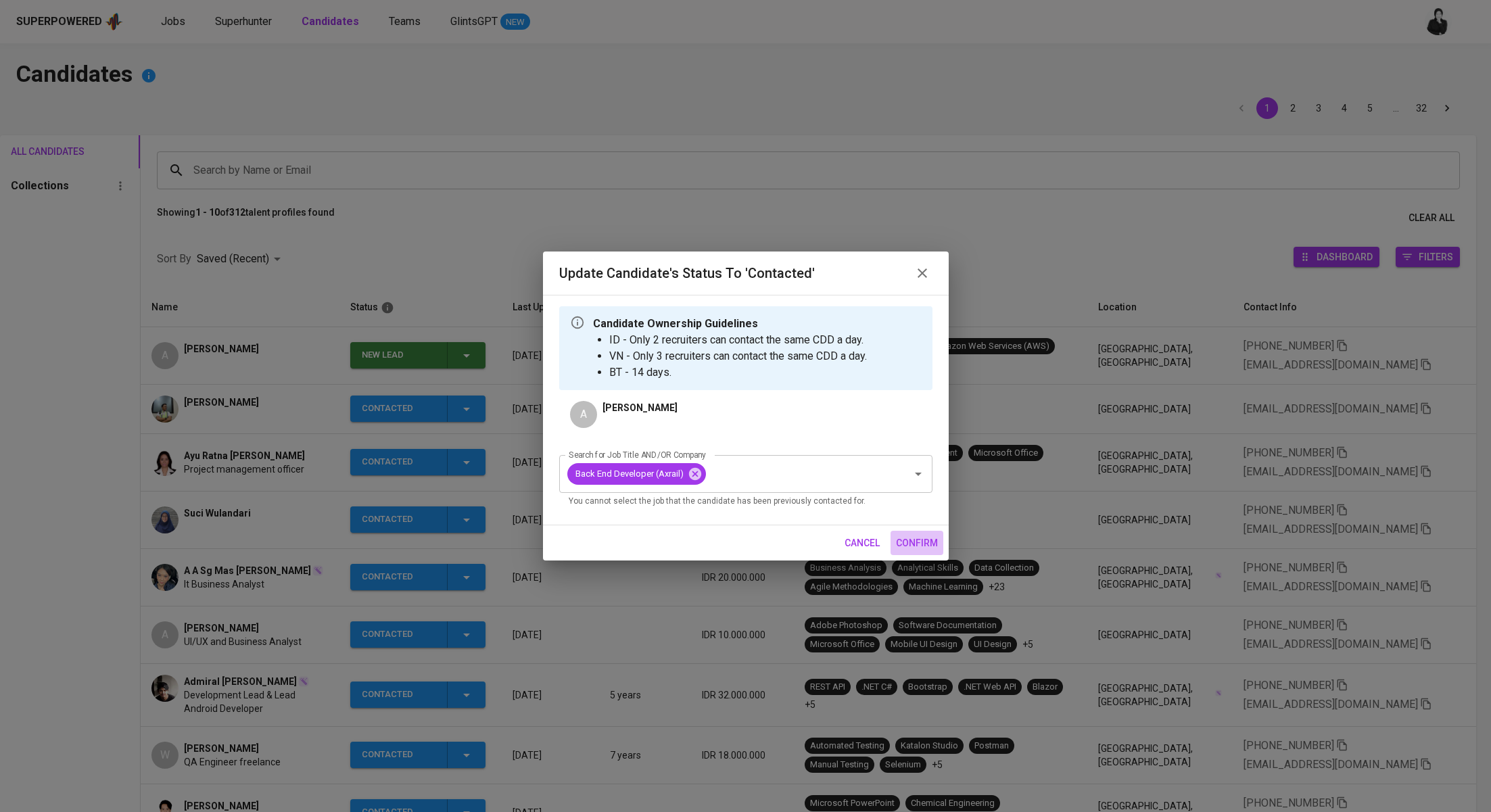
click at [912, 544] on span "confirm" at bounding box center [916, 543] width 42 height 17
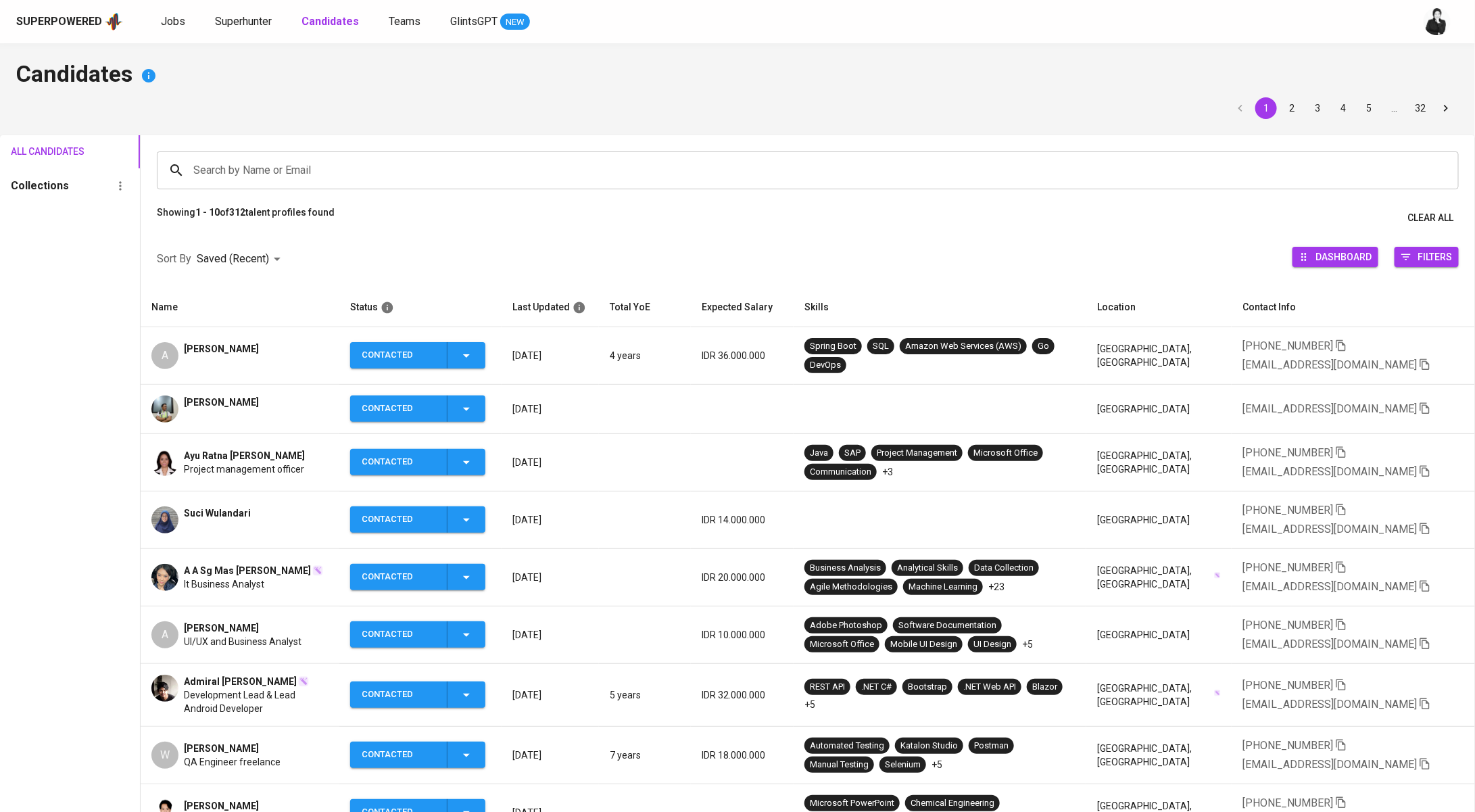
drag, startPoint x: 280, startPoint y: 342, endPoint x: 185, endPoint y: 346, distance: 95.1
click at [185, 346] on div "A [PERSON_NAME]" at bounding box center [239, 355] width 177 height 27
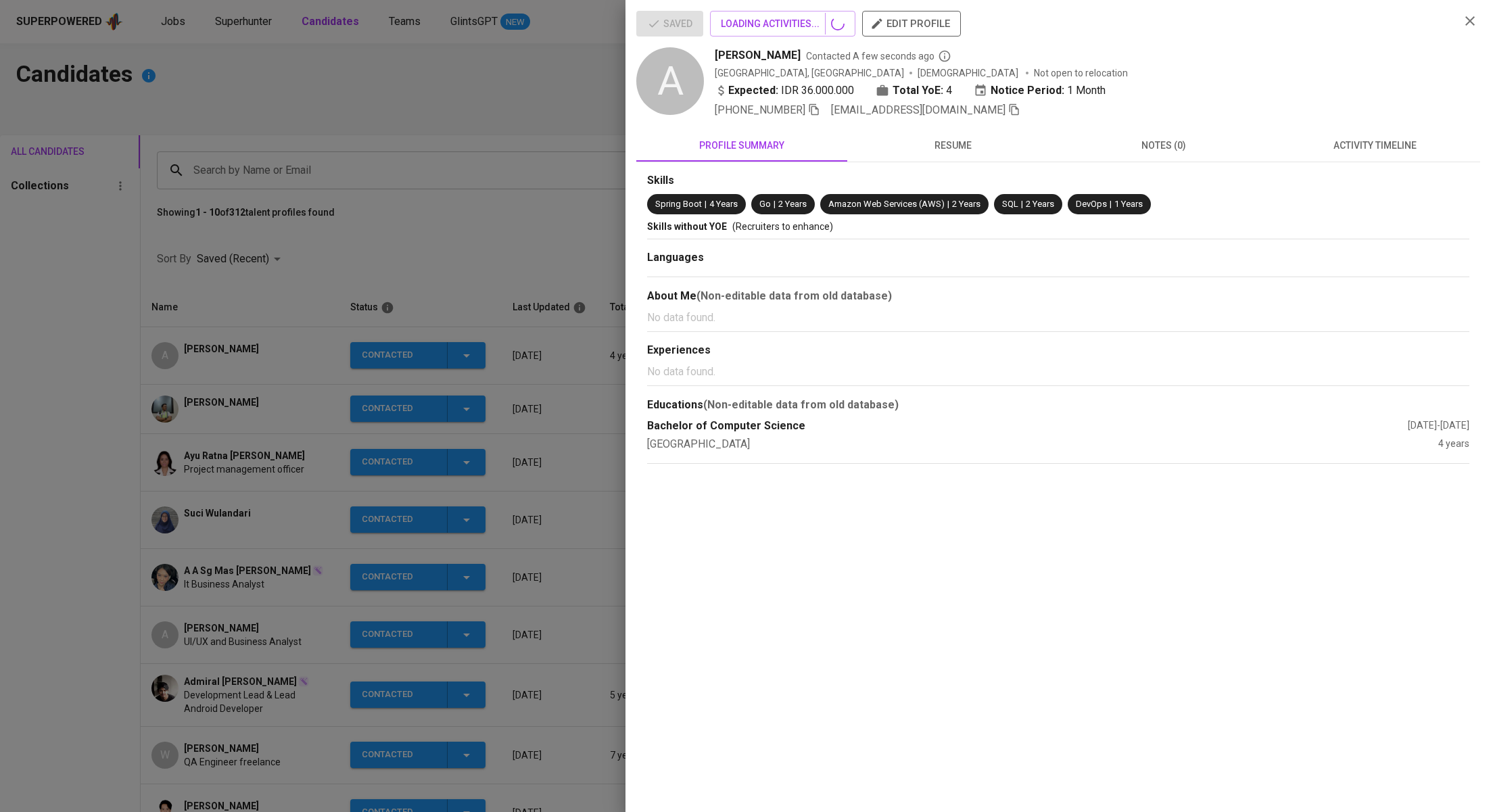
copy span "[PERSON_NAME]"
